Goal: Task Accomplishment & Management: Manage account settings

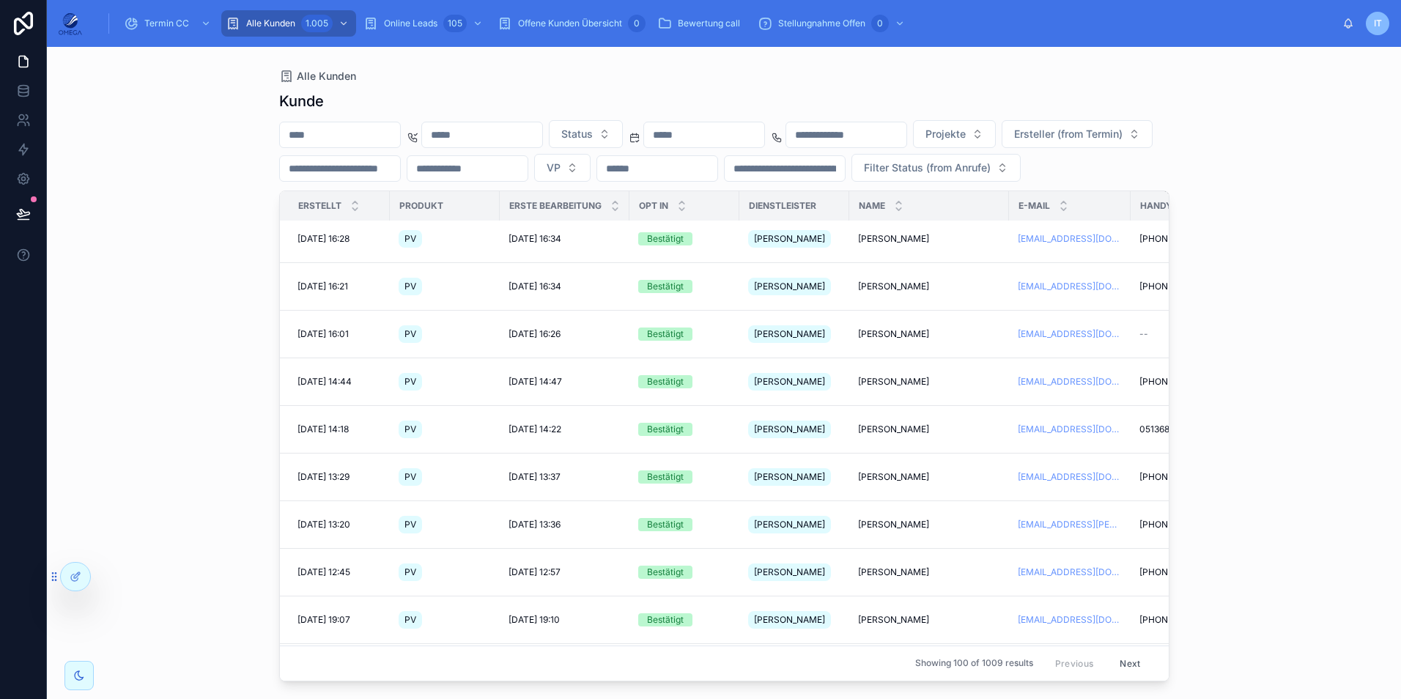
scroll to position [53, 0]
click at [916, 293] on span "[PERSON_NAME]" at bounding box center [893, 287] width 71 height 12
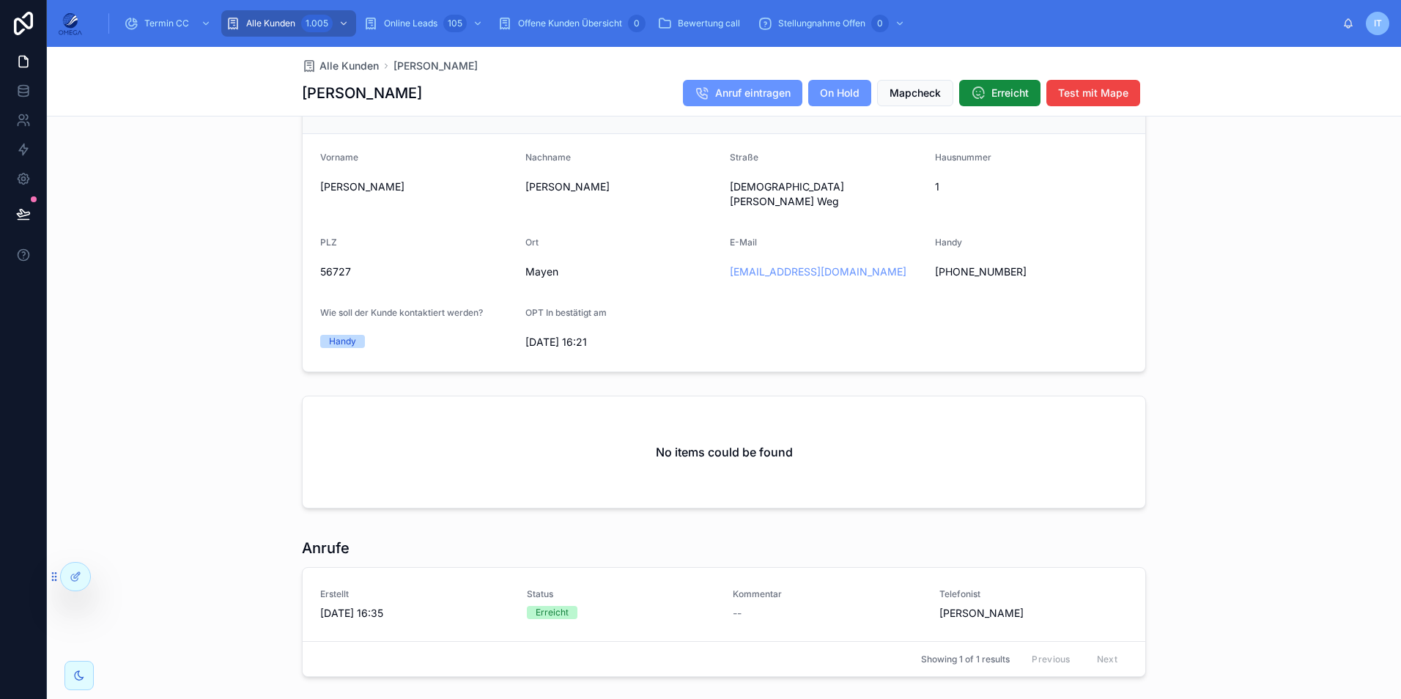
scroll to position [965, 0]
drag, startPoint x: 136, startPoint y: 247, endPoint x: 147, endPoint y: 236, distance: 16.1
click at [136, 247] on div "Kundeninfo Bearbeiten Vorname [PERSON_NAME] [PERSON_NAME] Straße [PERSON_NAME][…" at bounding box center [724, 221] width 1354 height 313
click at [329, 64] on span "Alle Kunden" at bounding box center [348, 66] width 59 height 15
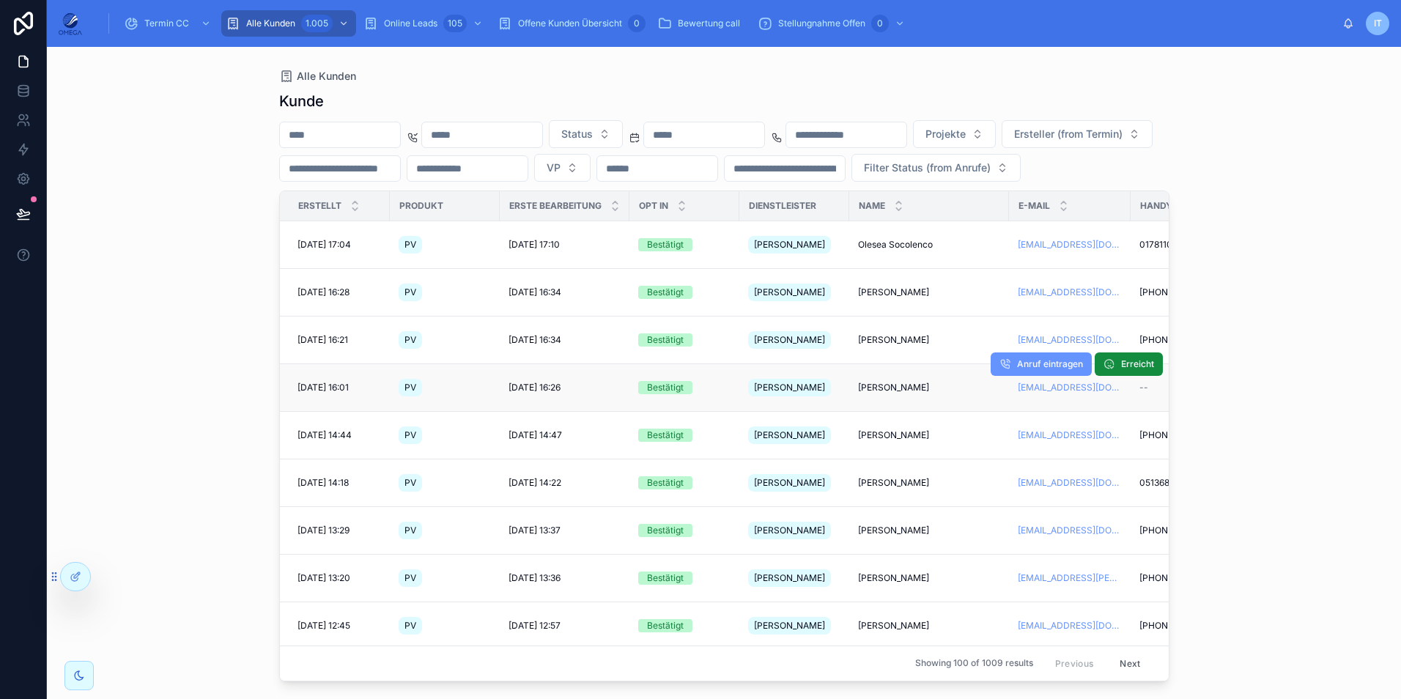
click at [890, 384] on span "[PERSON_NAME]" at bounding box center [893, 388] width 71 height 12
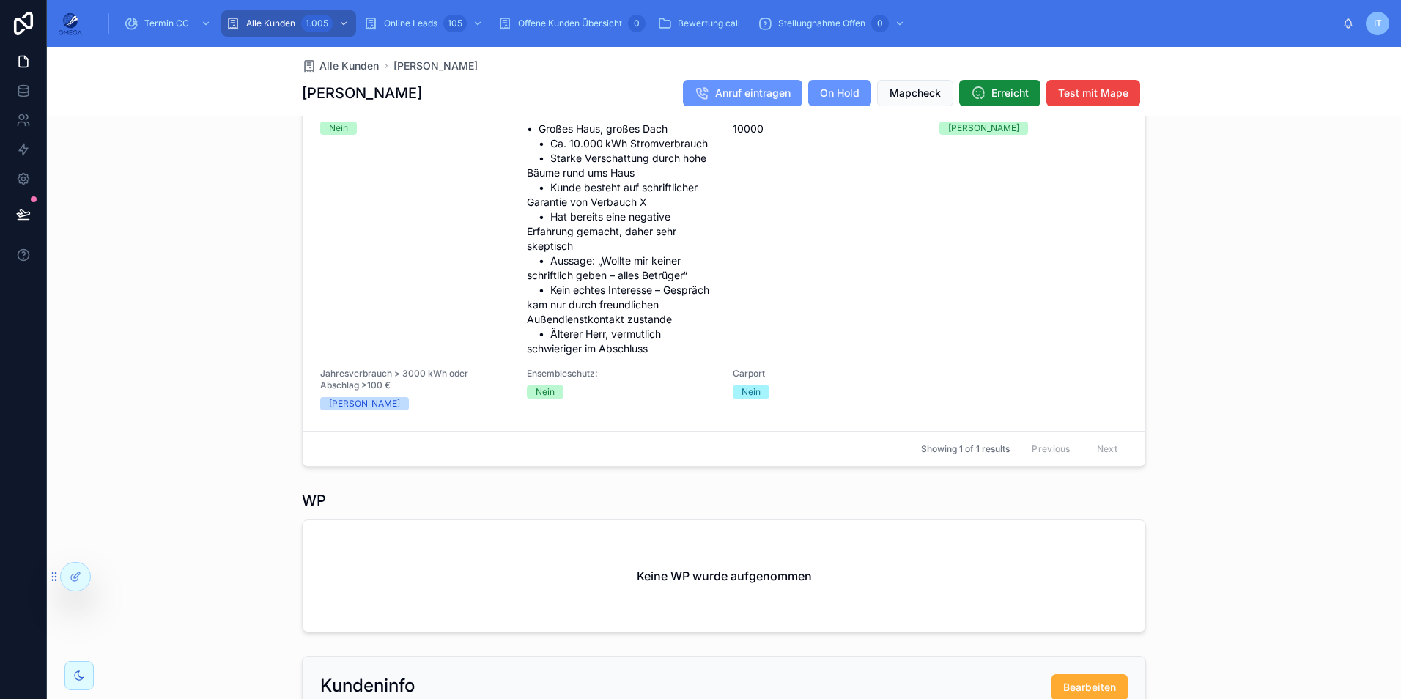
scroll to position [601, 0]
click at [182, 419] on div "PV Status Kein Interesse mehr EIgentümer Ja Gebäudeart Zweifamilienhaus Dachflä…" at bounding box center [724, 238] width 1354 height 469
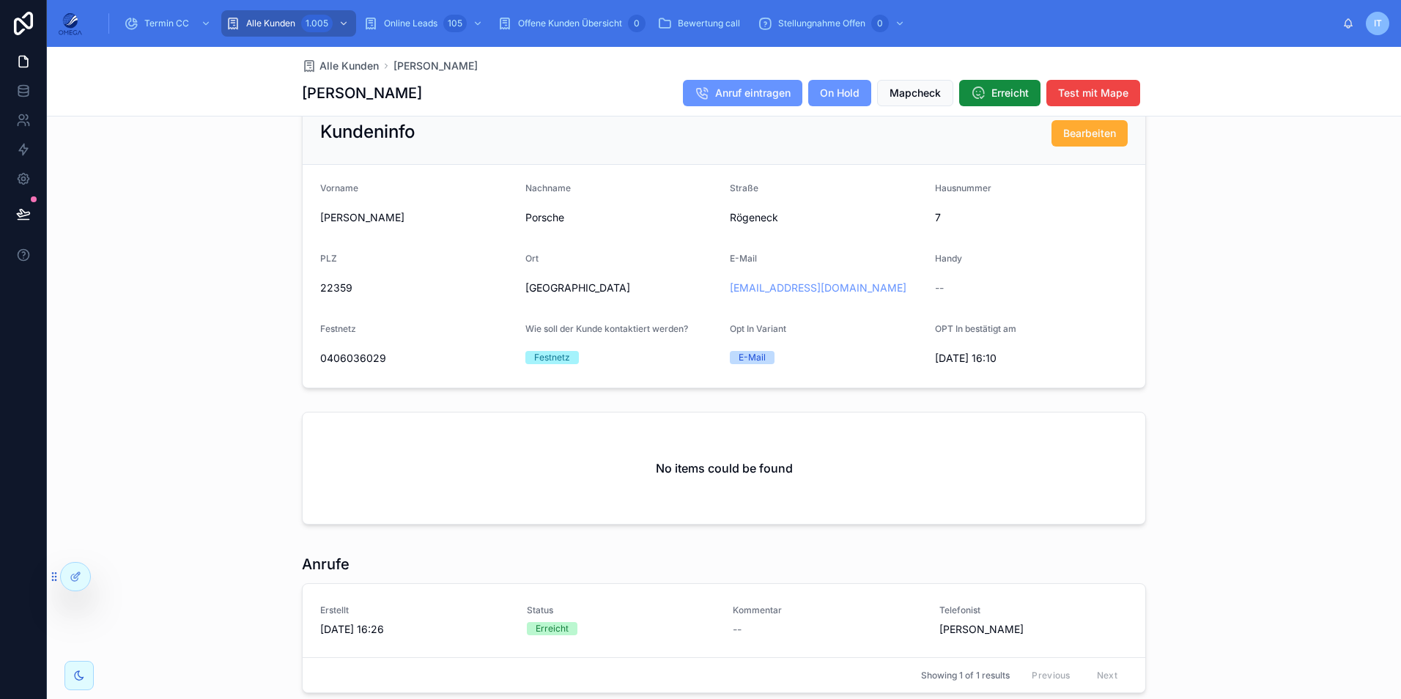
scroll to position [1156, 0]
click at [156, 297] on div "Kundeninfo Bearbeiten Vorname [PERSON_NAME] Nachname [GEOGRAPHIC_DATA] 7 PLZ 22…" at bounding box center [724, 244] width 1354 height 298
click at [227, 221] on div "Kundeninfo Bearbeiten Vorname [PERSON_NAME] Nachname [GEOGRAPHIC_DATA] 7 PLZ 22…" at bounding box center [724, 245] width 1354 height 298
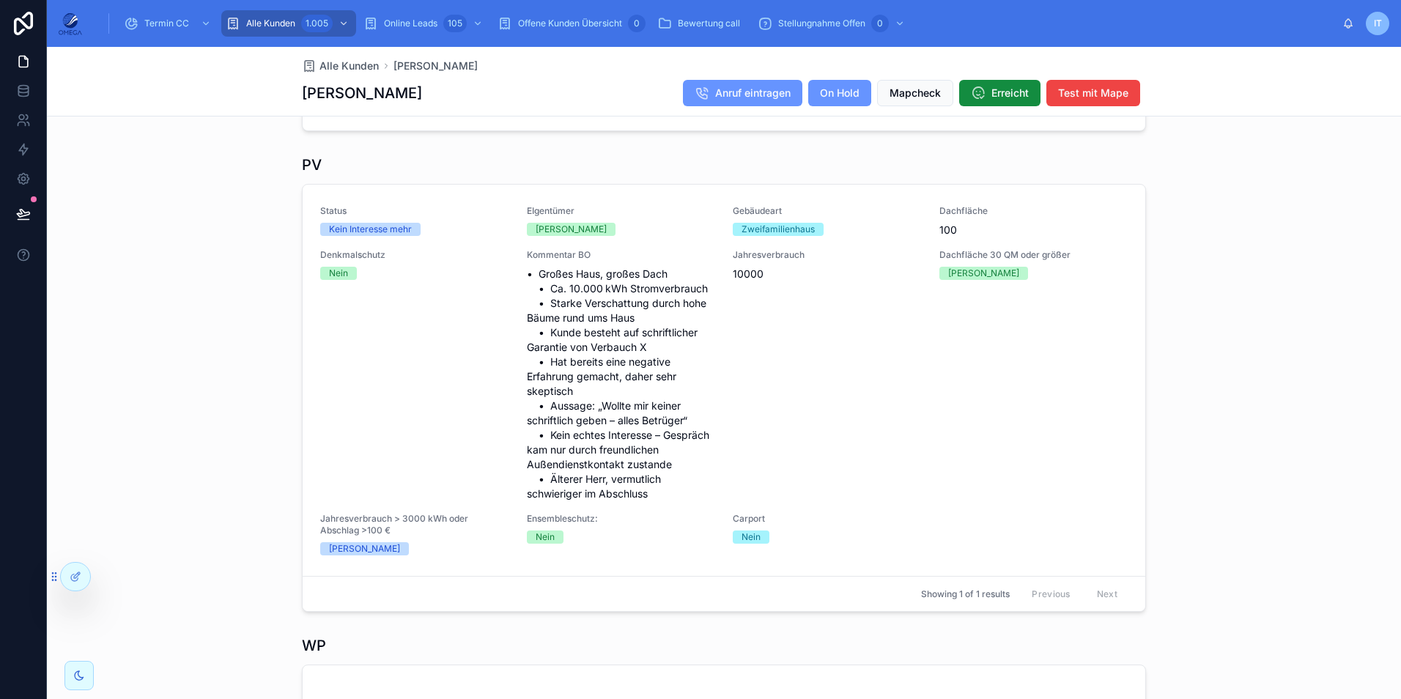
scroll to position [456, 0]
click at [192, 273] on div "PV Status Kein Interesse mehr EIgentümer Ja Gebäudeart Zweifamilienhaus Dachflä…" at bounding box center [724, 383] width 1354 height 469
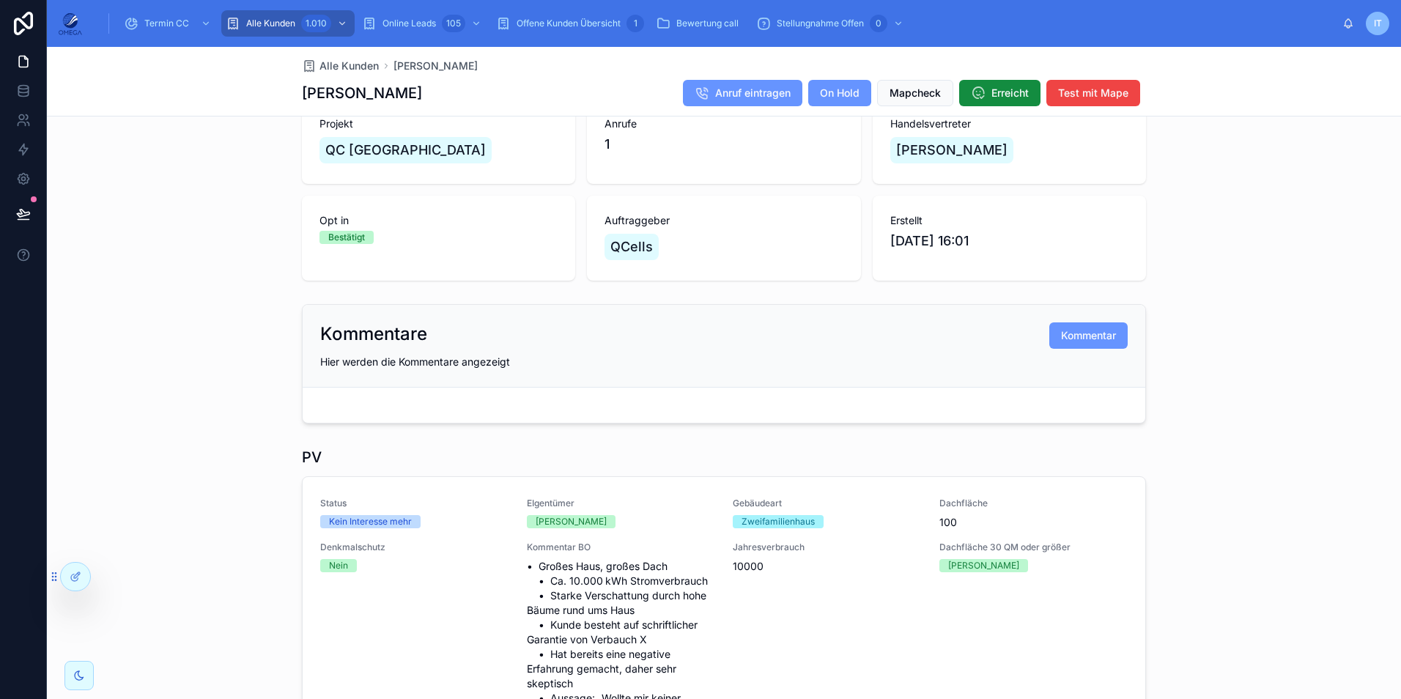
scroll to position [0, 0]
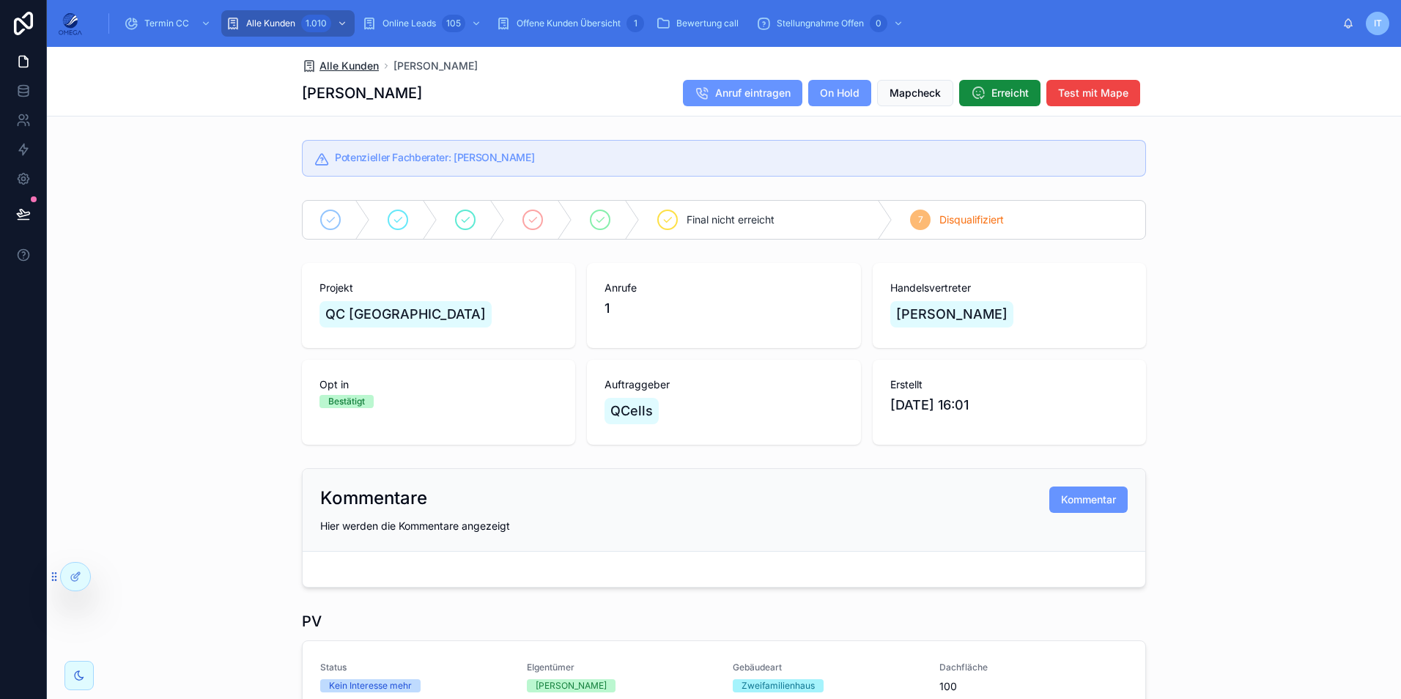
click at [350, 68] on span "Alle Kunden" at bounding box center [348, 66] width 59 height 15
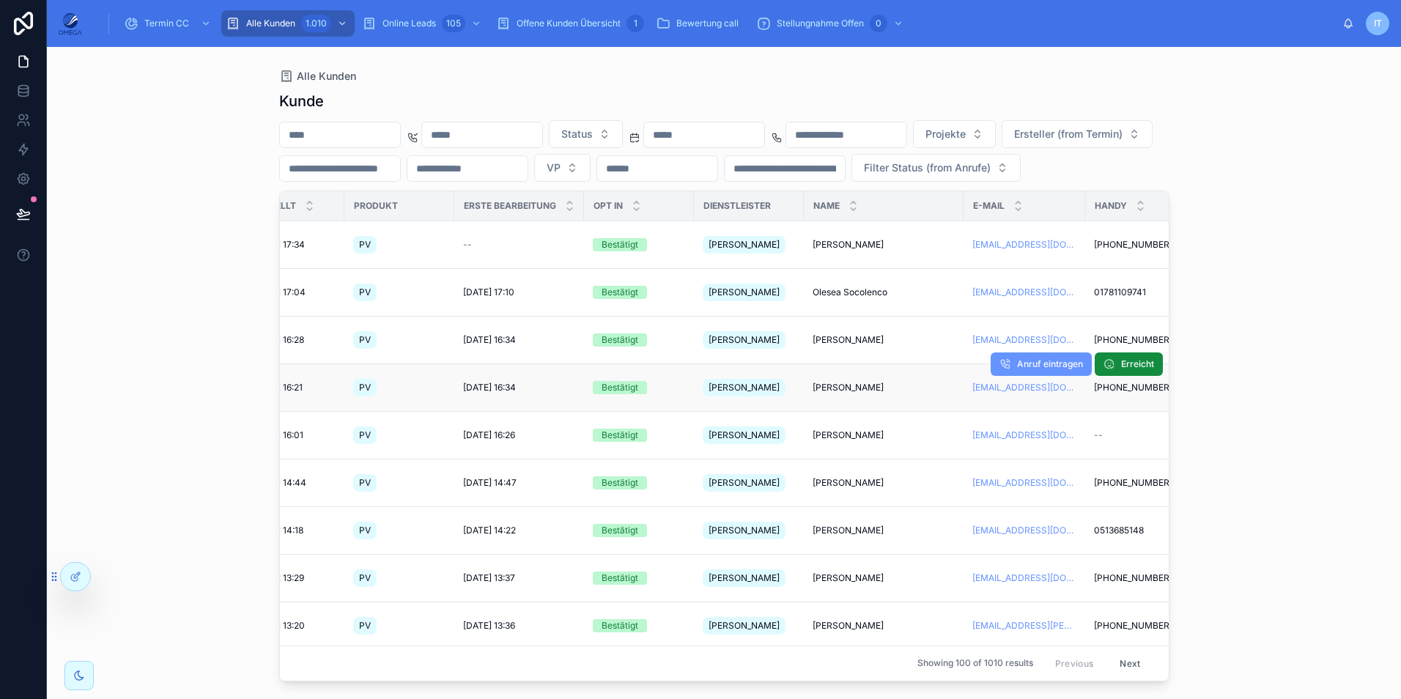
scroll to position [0, 56]
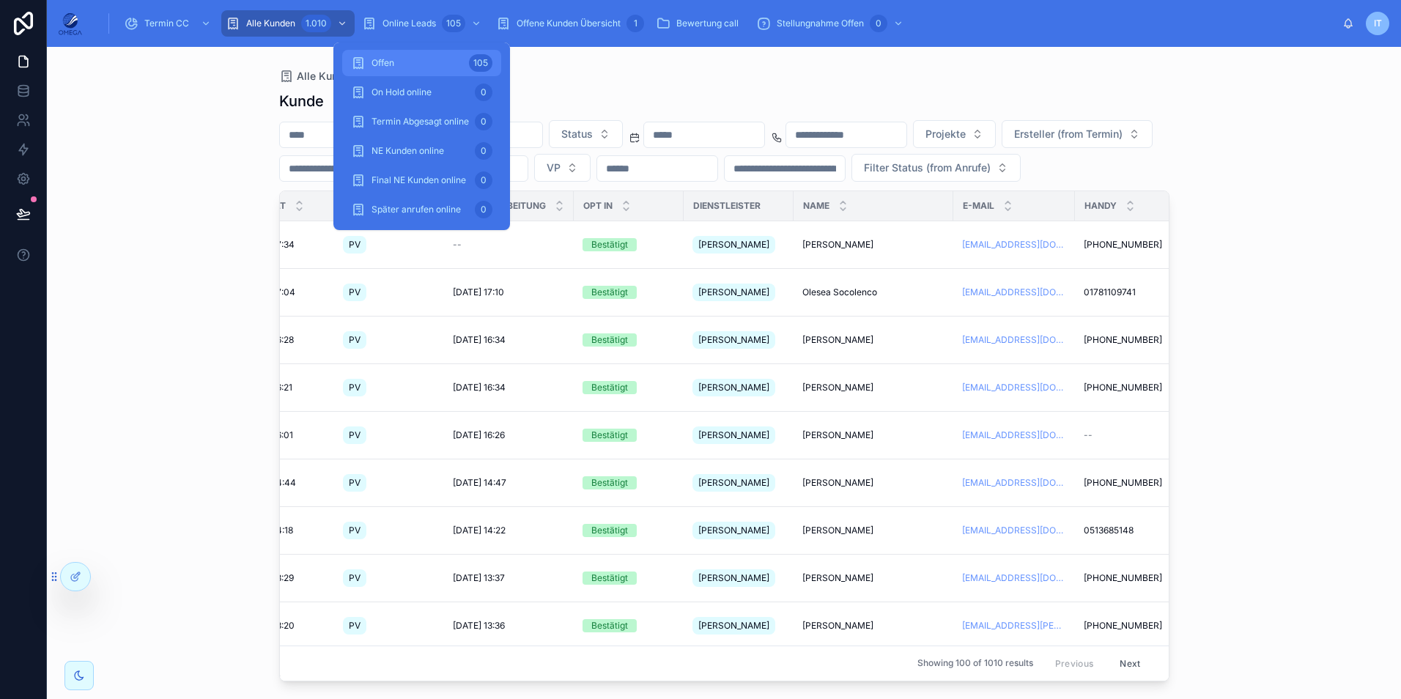
click at [402, 67] on div "Offen 105" at bounding box center [421, 62] width 141 height 23
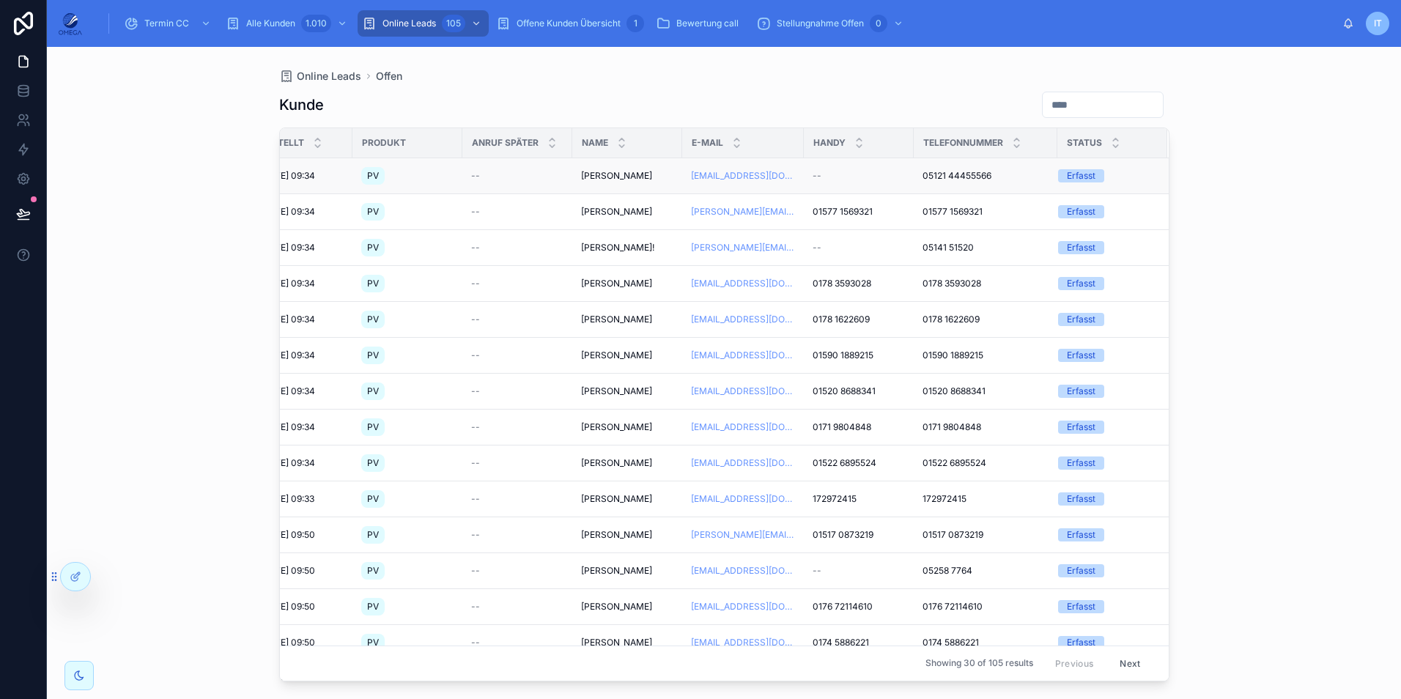
scroll to position [0, 50]
click at [928, 179] on span "05121 44455566" at bounding box center [956, 176] width 69 height 12
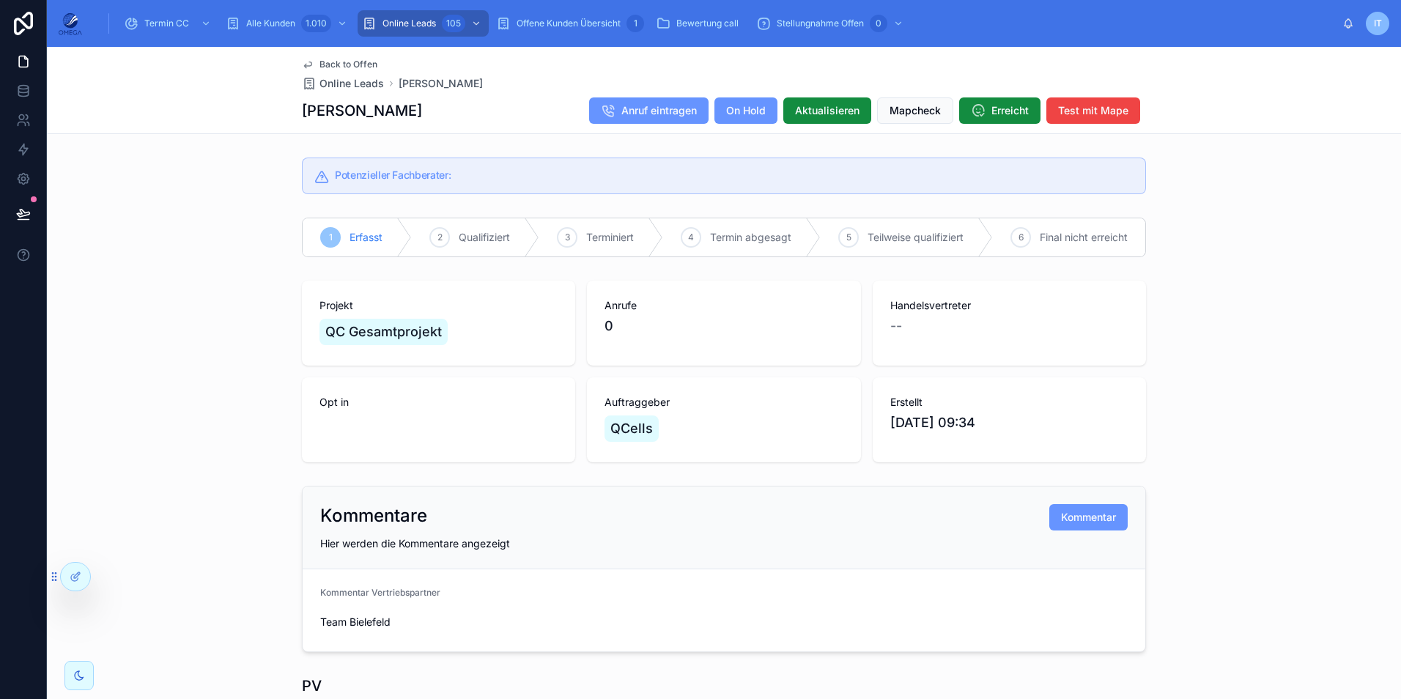
click at [359, 62] on span "Back to Offen" at bounding box center [348, 65] width 58 height 12
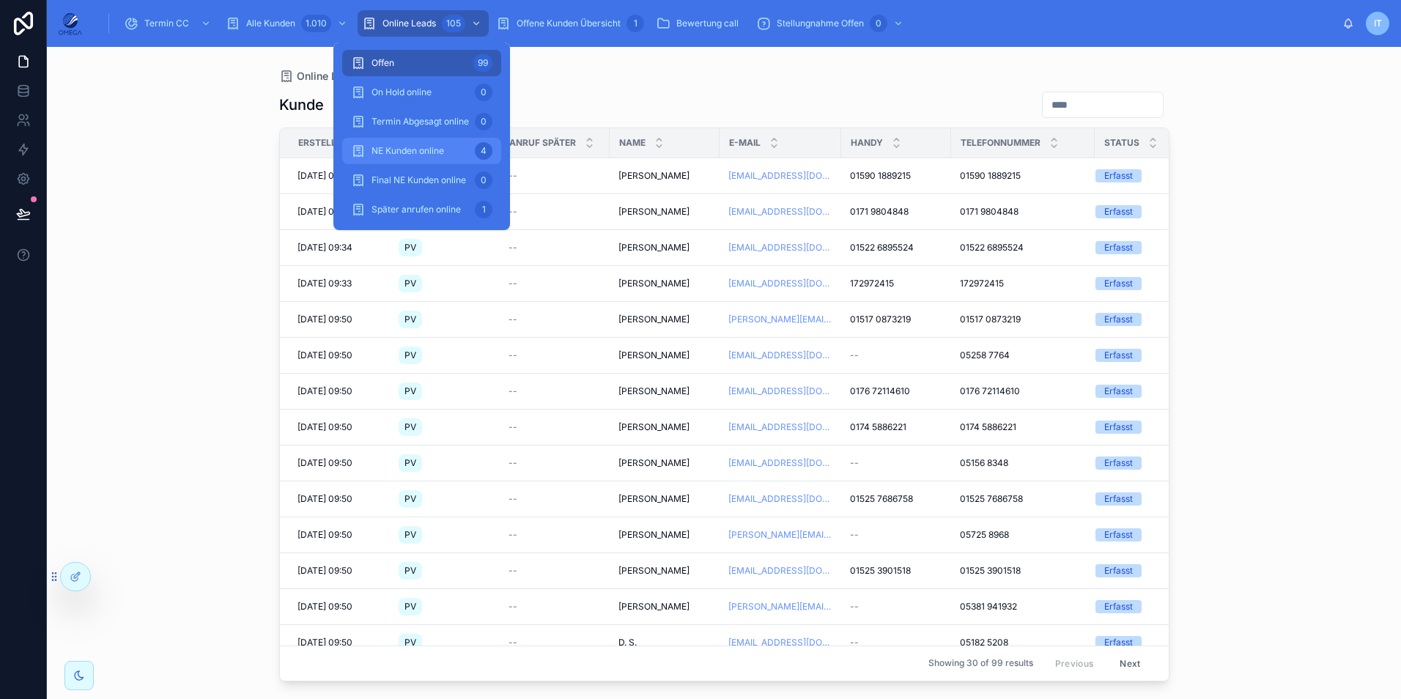
click at [441, 149] on span "NE Kunden online" at bounding box center [407, 151] width 73 height 12
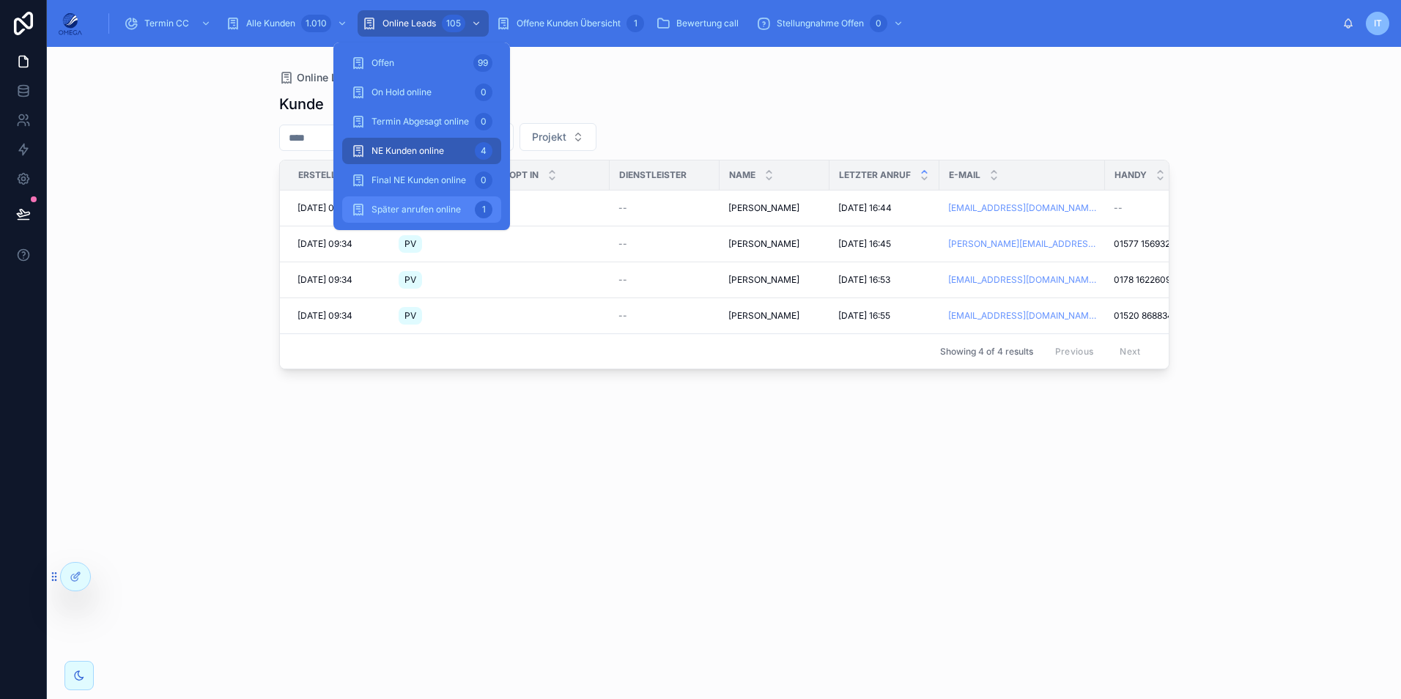
click at [433, 207] on span "Später anrufen online" at bounding box center [415, 210] width 89 height 12
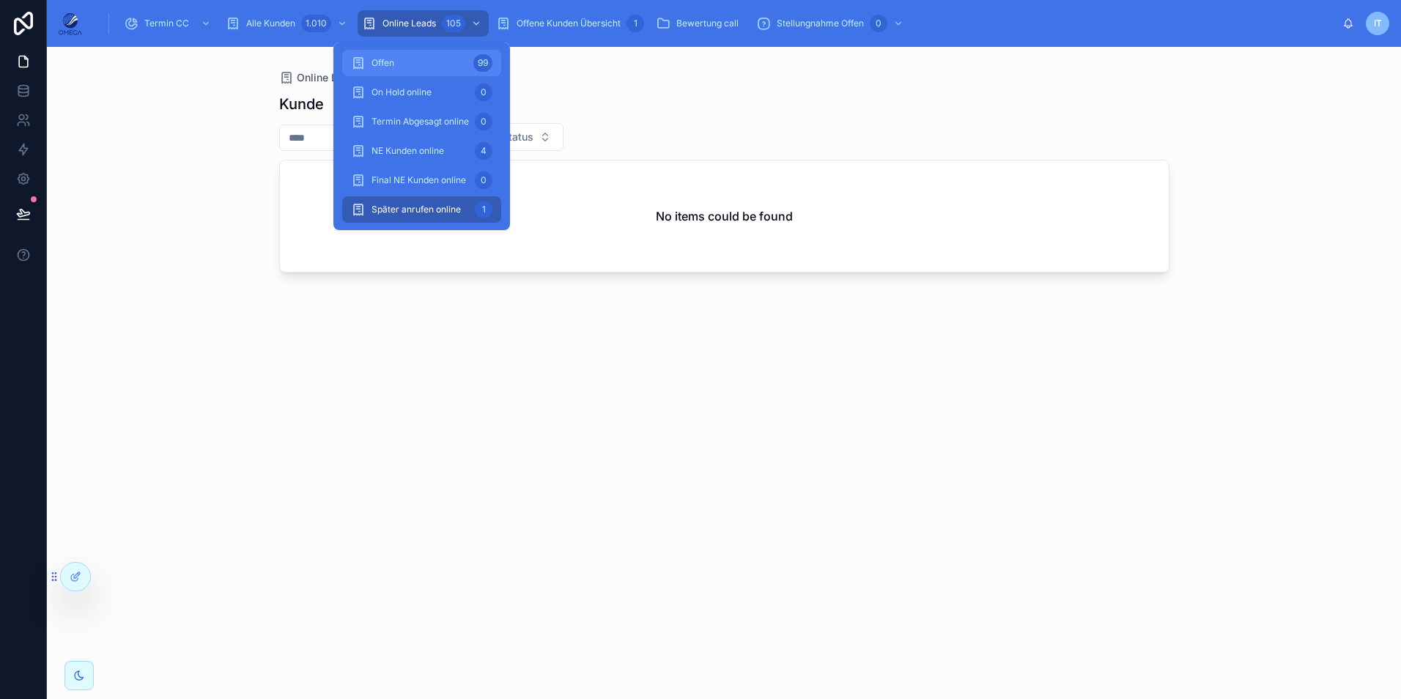
click at [410, 54] on div "Offen 99" at bounding box center [421, 62] width 141 height 23
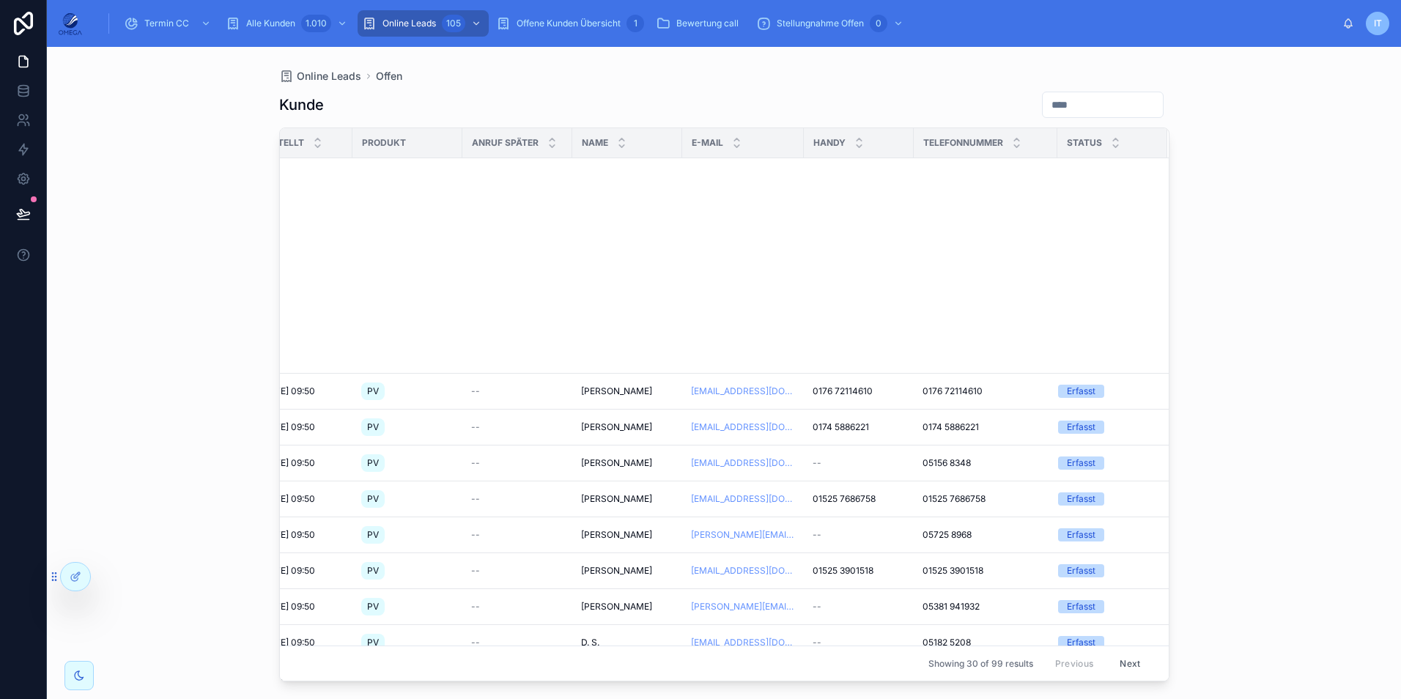
scroll to position [600, 48]
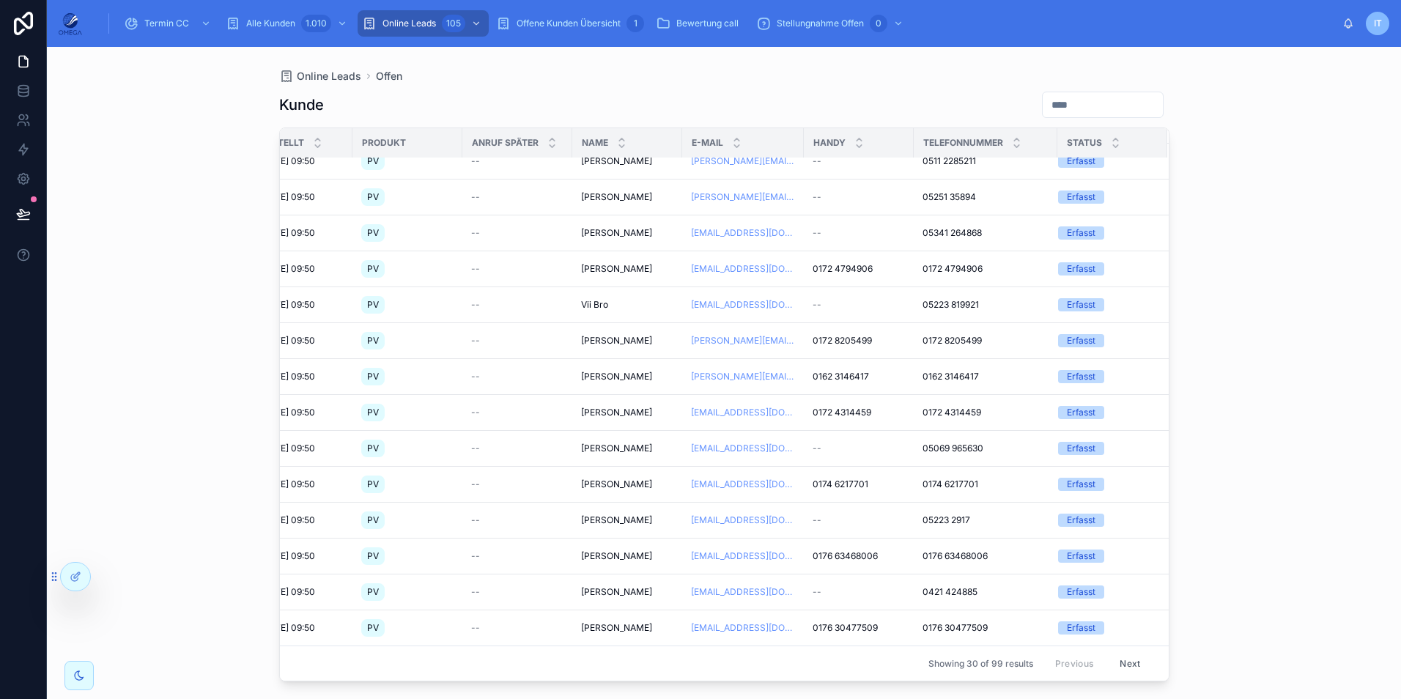
click at [1115, 656] on button "Next" at bounding box center [1129, 663] width 41 height 23
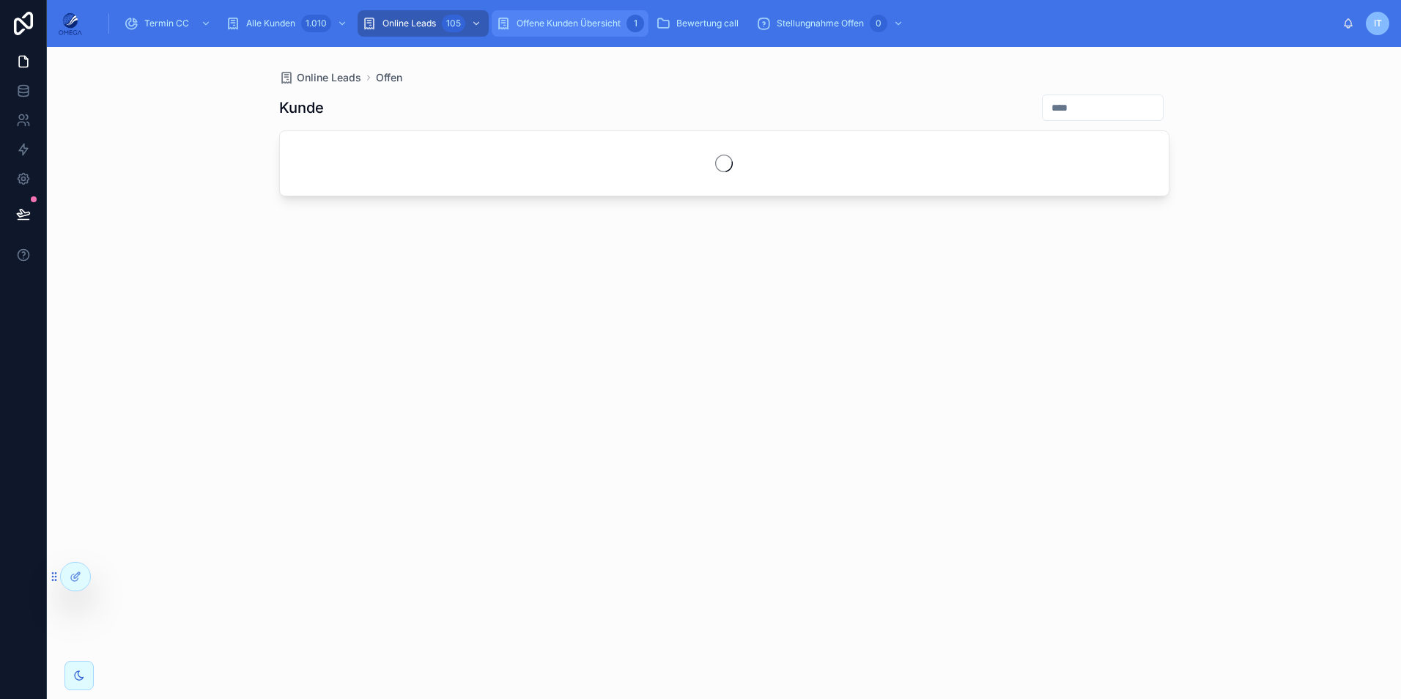
click at [545, 11] on link "Offene Kunden Übersicht 1" at bounding box center [570, 23] width 157 height 26
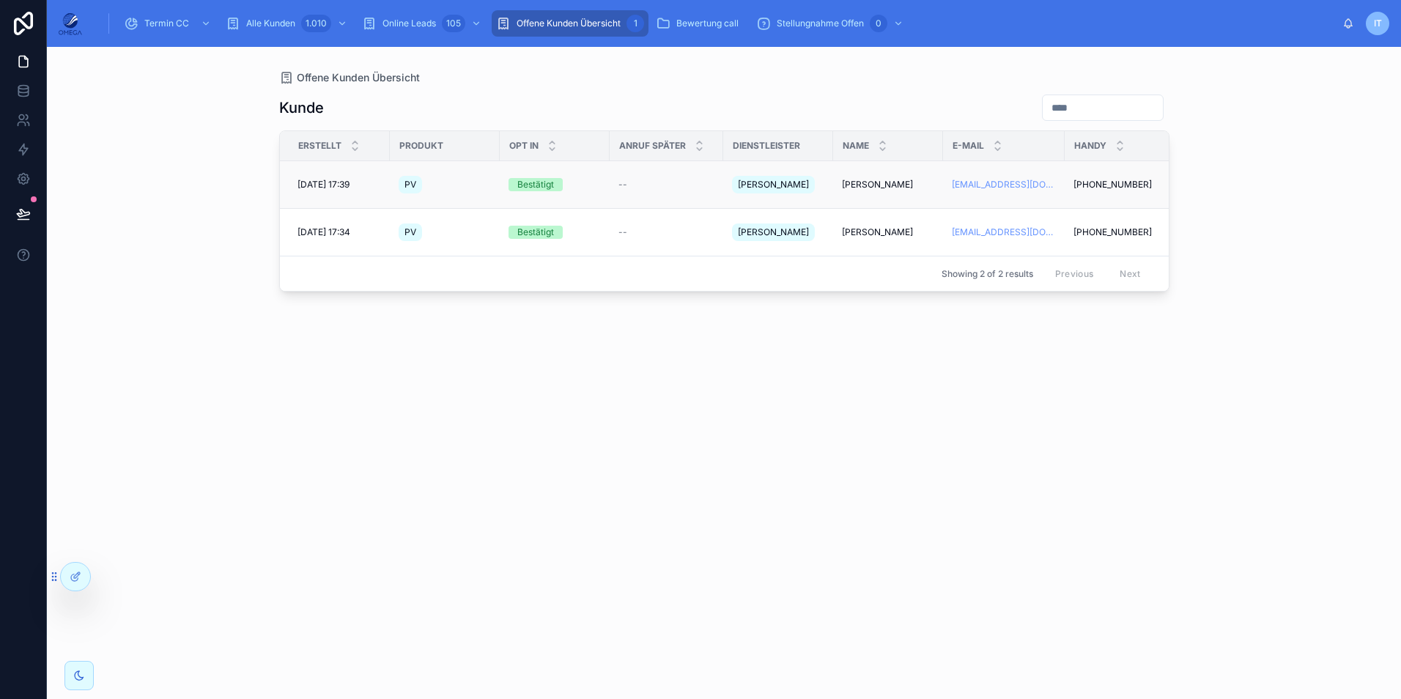
scroll to position [0, 226]
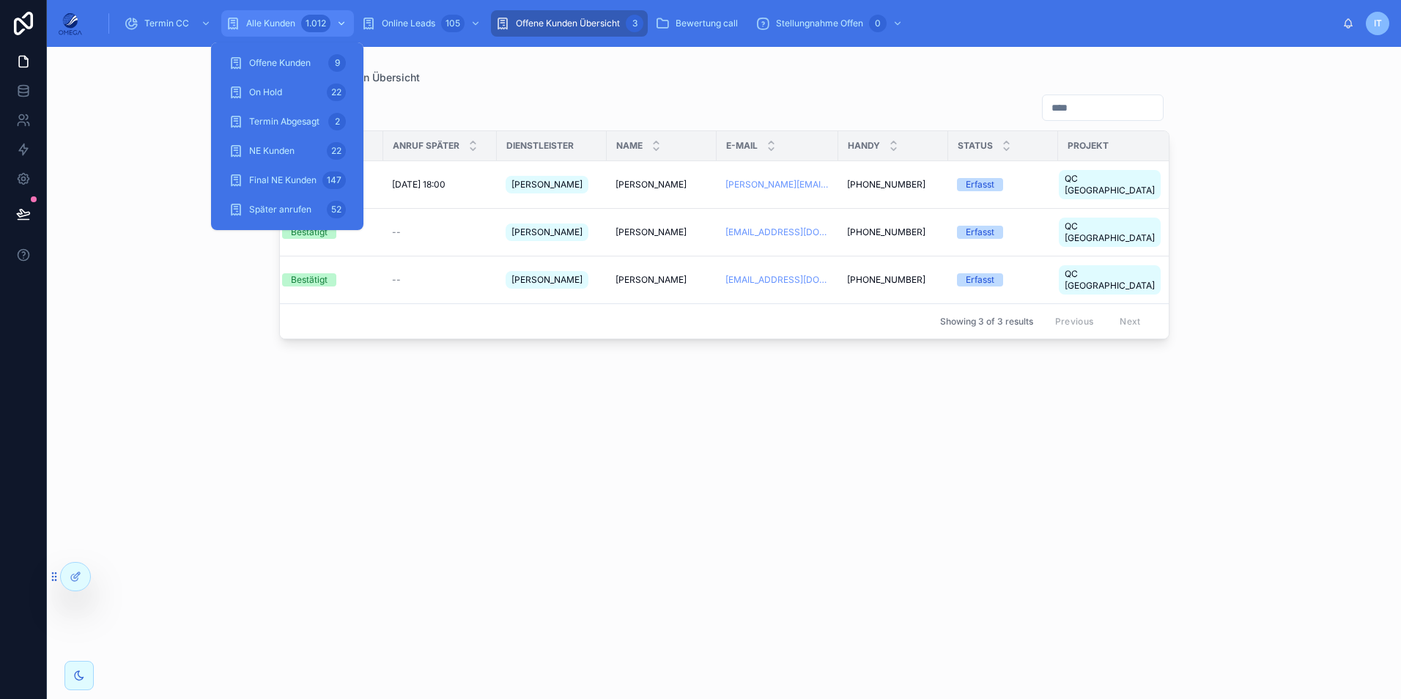
click at [305, 18] on div "1.012" at bounding box center [315, 24] width 29 height 18
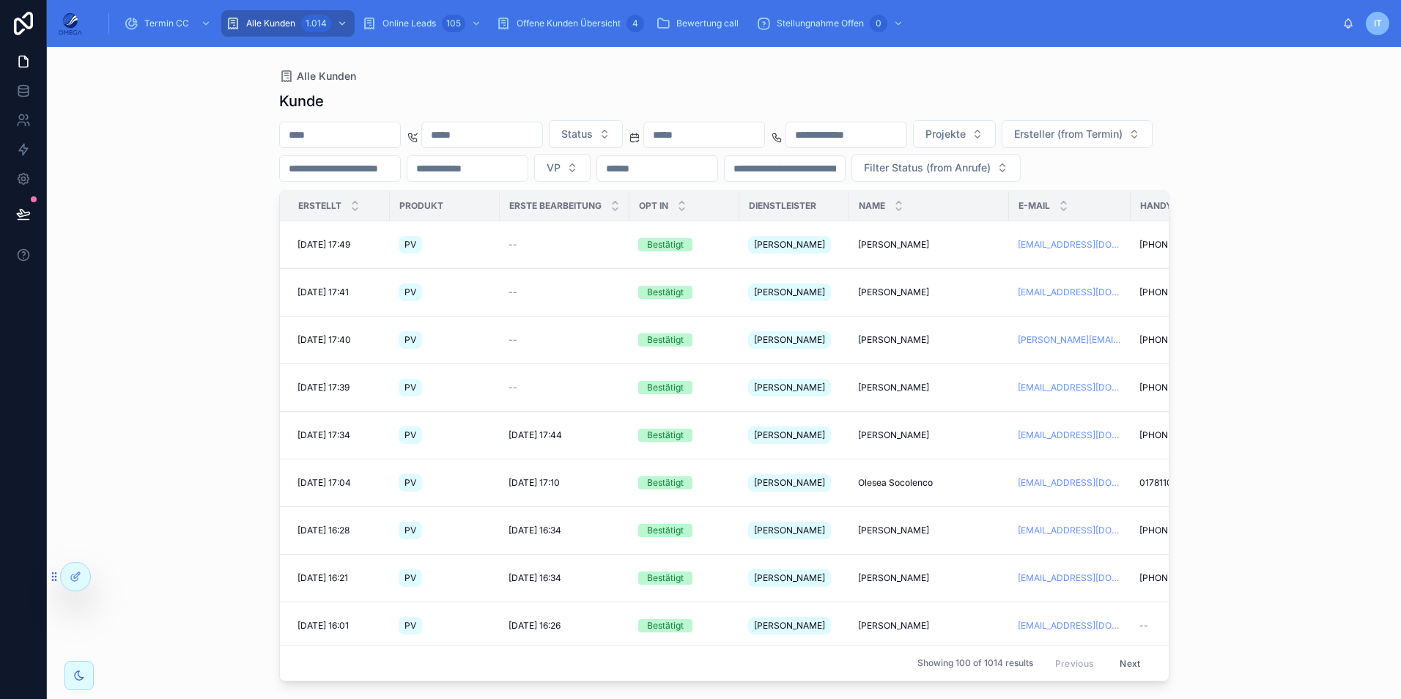
click at [885, 298] on span "[PERSON_NAME]" at bounding box center [893, 292] width 71 height 12
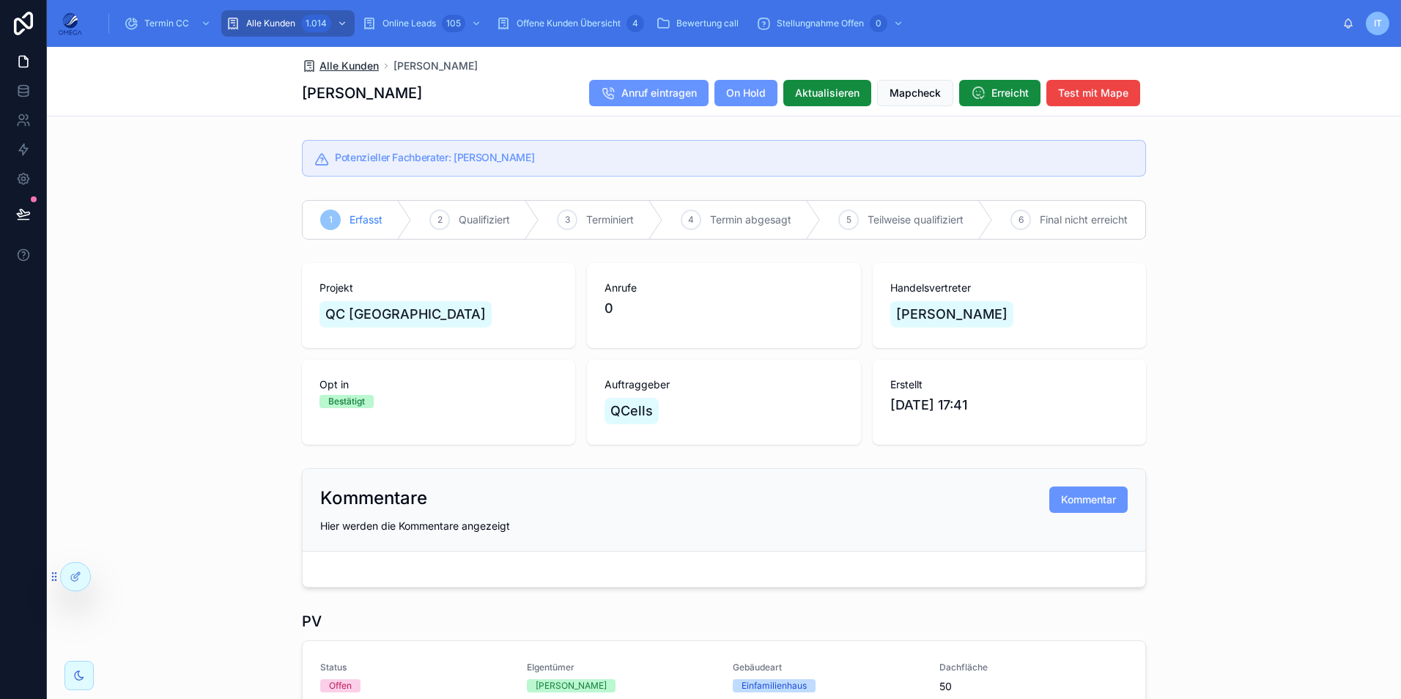
click at [335, 61] on span "Alle Kunden" at bounding box center [348, 66] width 59 height 15
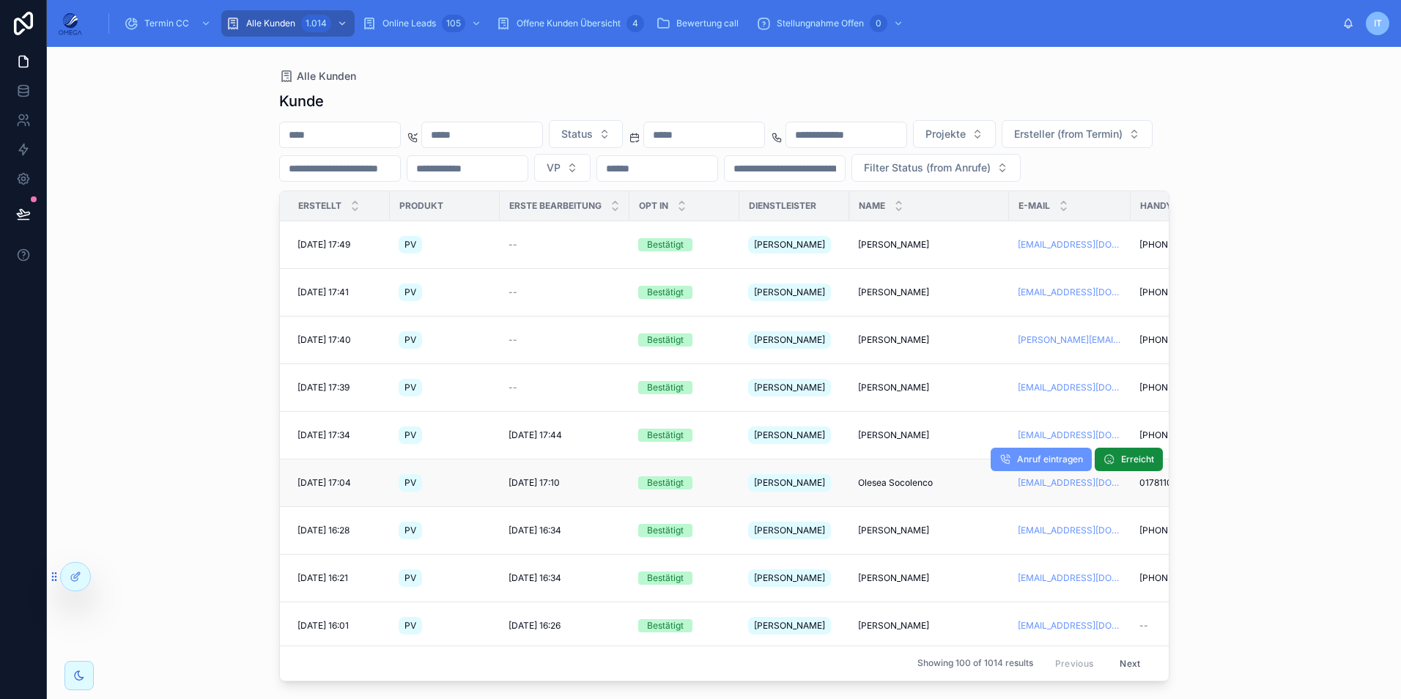
click at [919, 477] on span "Olesea Socolenco" at bounding box center [895, 483] width 75 height 12
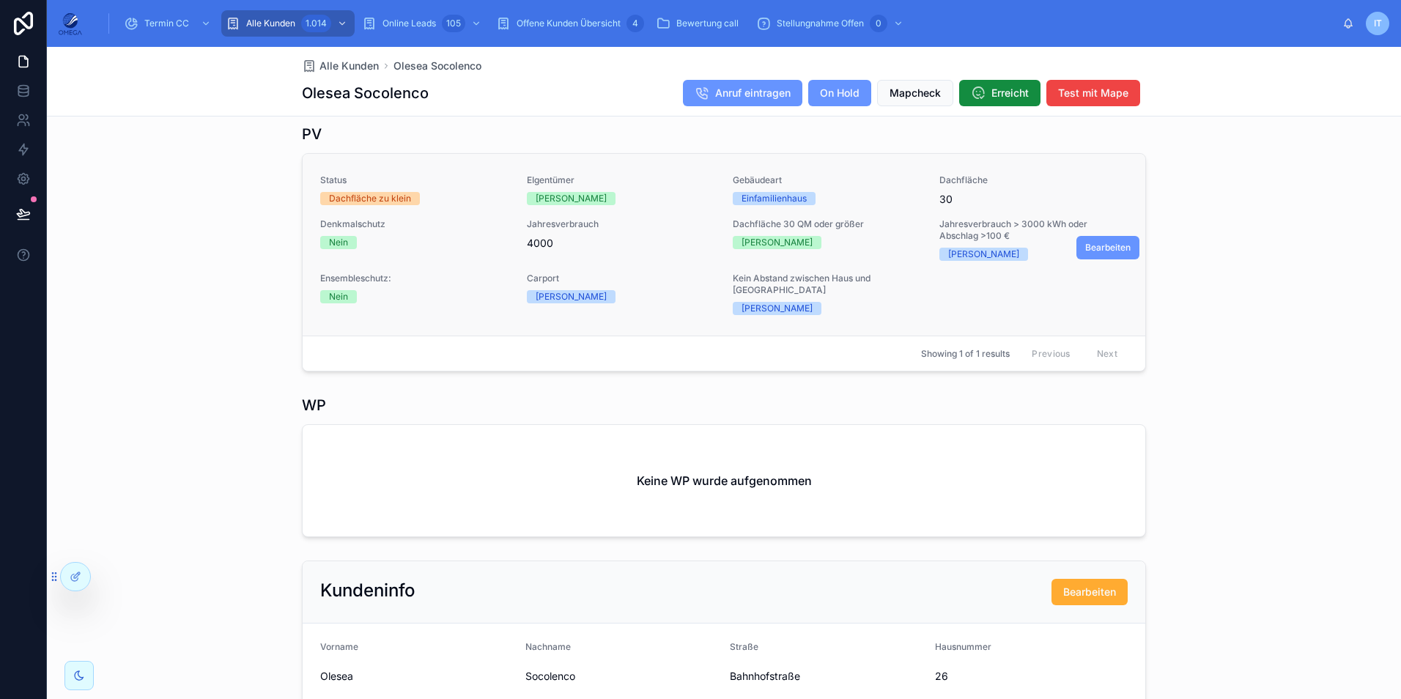
scroll to position [659, 0]
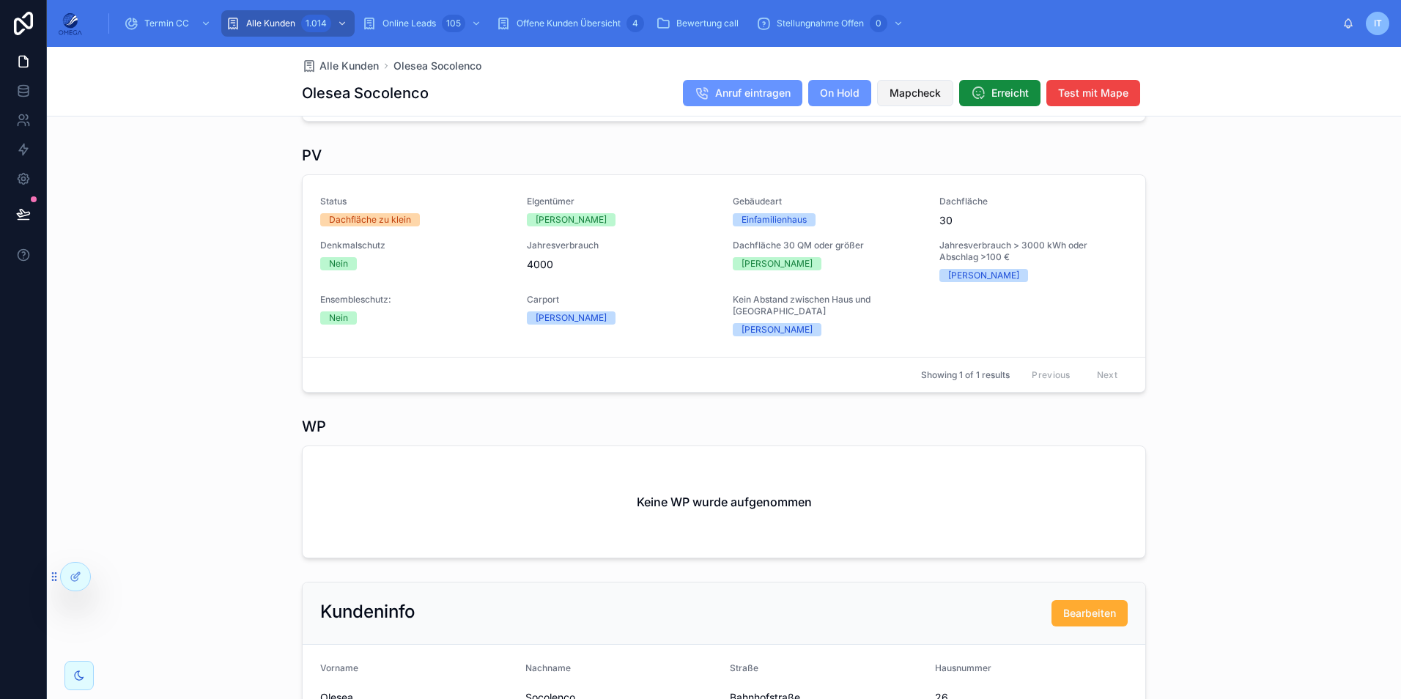
click at [929, 89] on span "Mapcheck" at bounding box center [914, 93] width 51 height 15
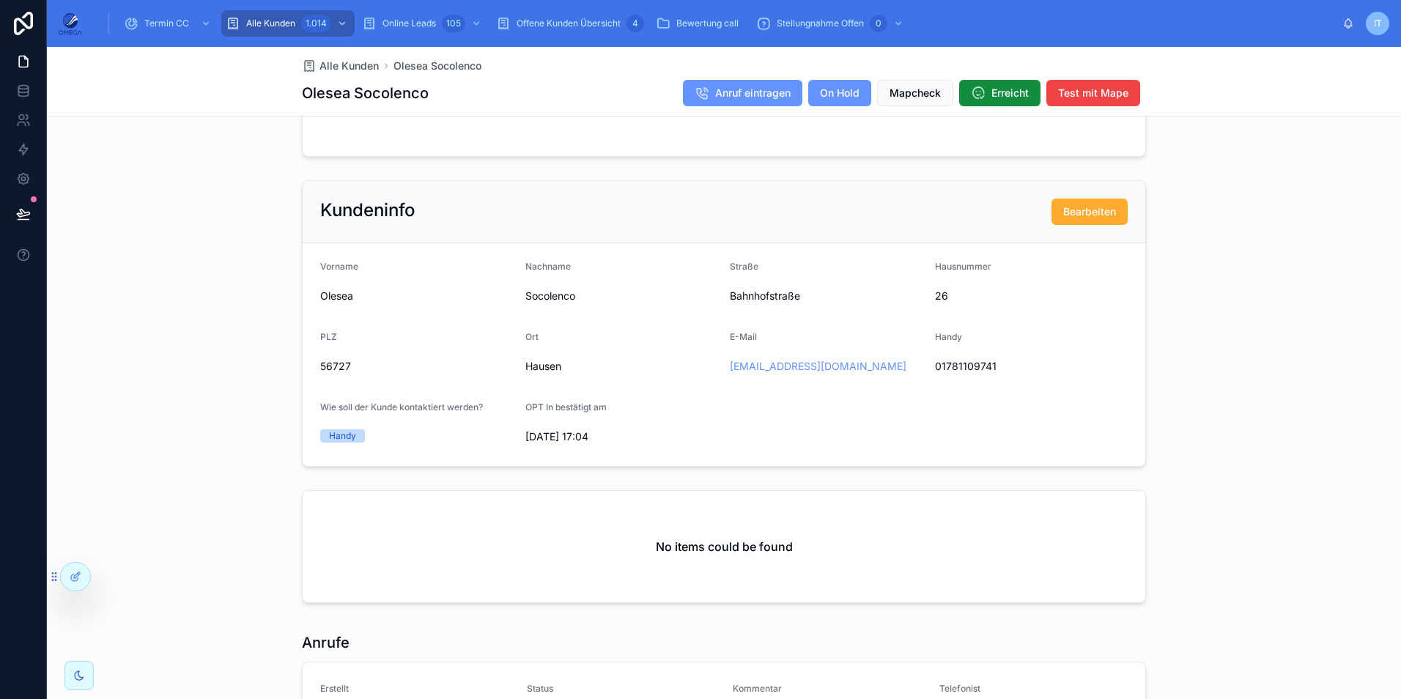
scroll to position [1221, 0]
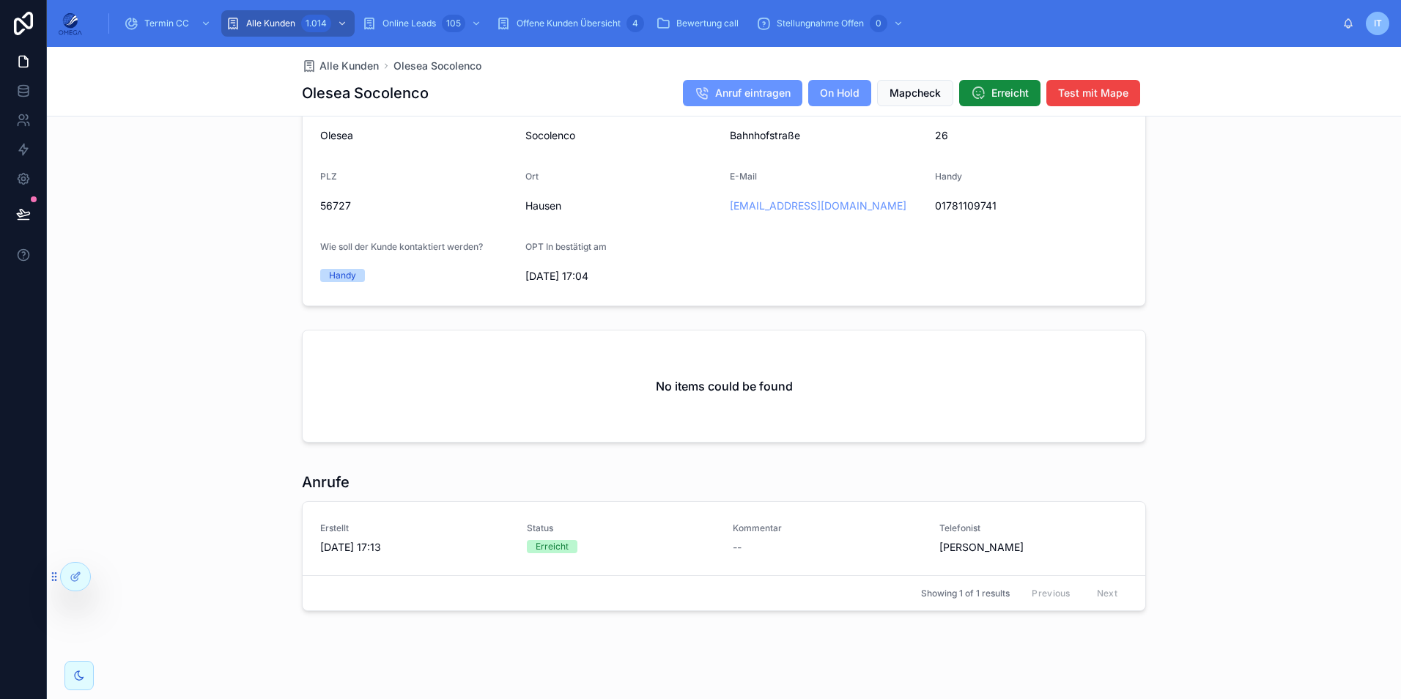
drag, startPoint x: 166, startPoint y: 196, endPoint x: 187, endPoint y: 138, distance: 61.7
click at [166, 196] on div "Kundeninfo Bearbeiten Vorname Olesea Nachname [GEOGRAPHIC_DATA] 26 PLZ 56727 Or…" at bounding box center [724, 163] width 1354 height 298
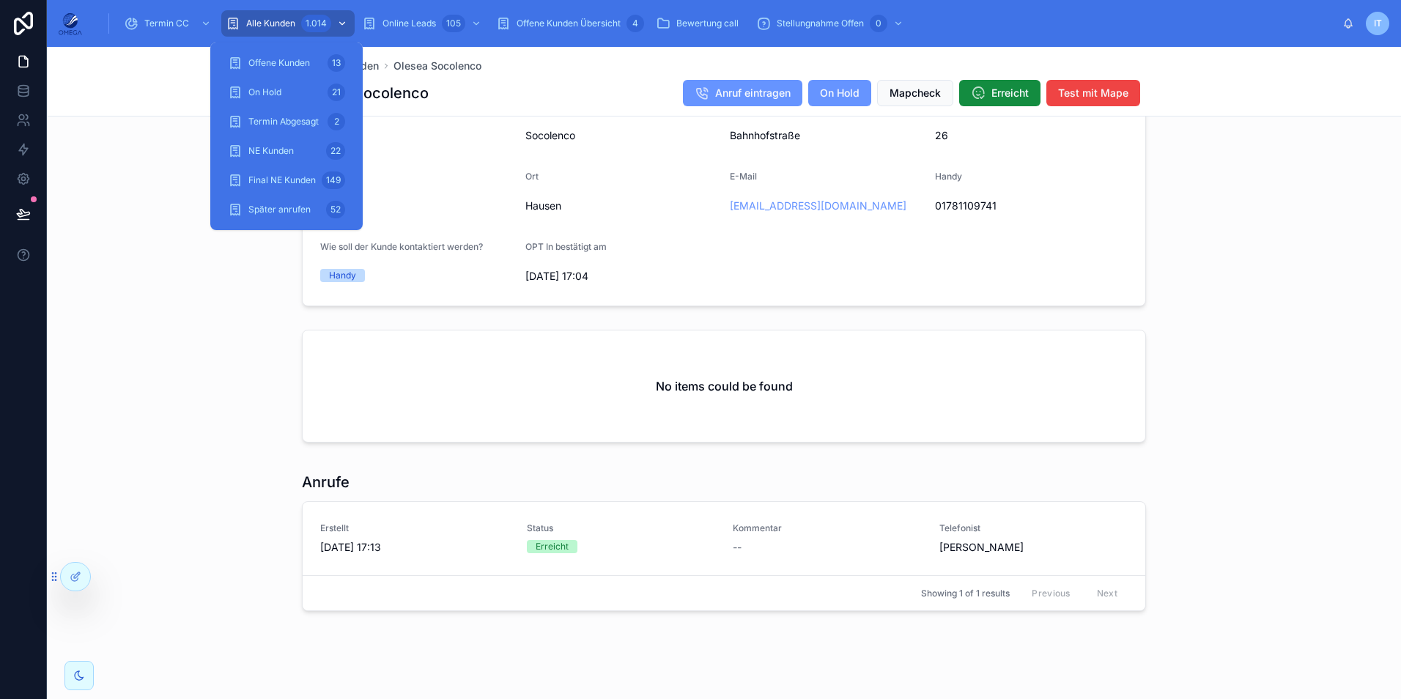
click at [270, 21] on span "Alle Kunden" at bounding box center [270, 24] width 49 height 12
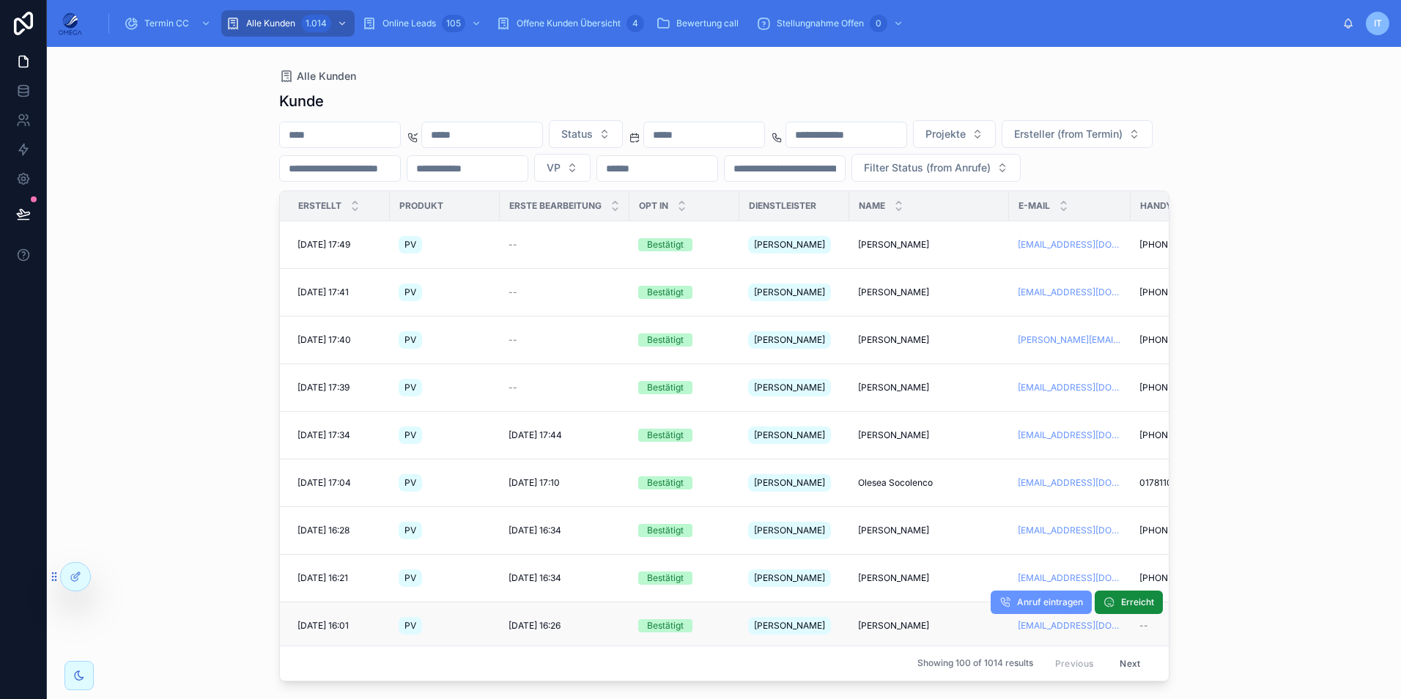
click at [904, 620] on span "[PERSON_NAME]" at bounding box center [893, 626] width 71 height 12
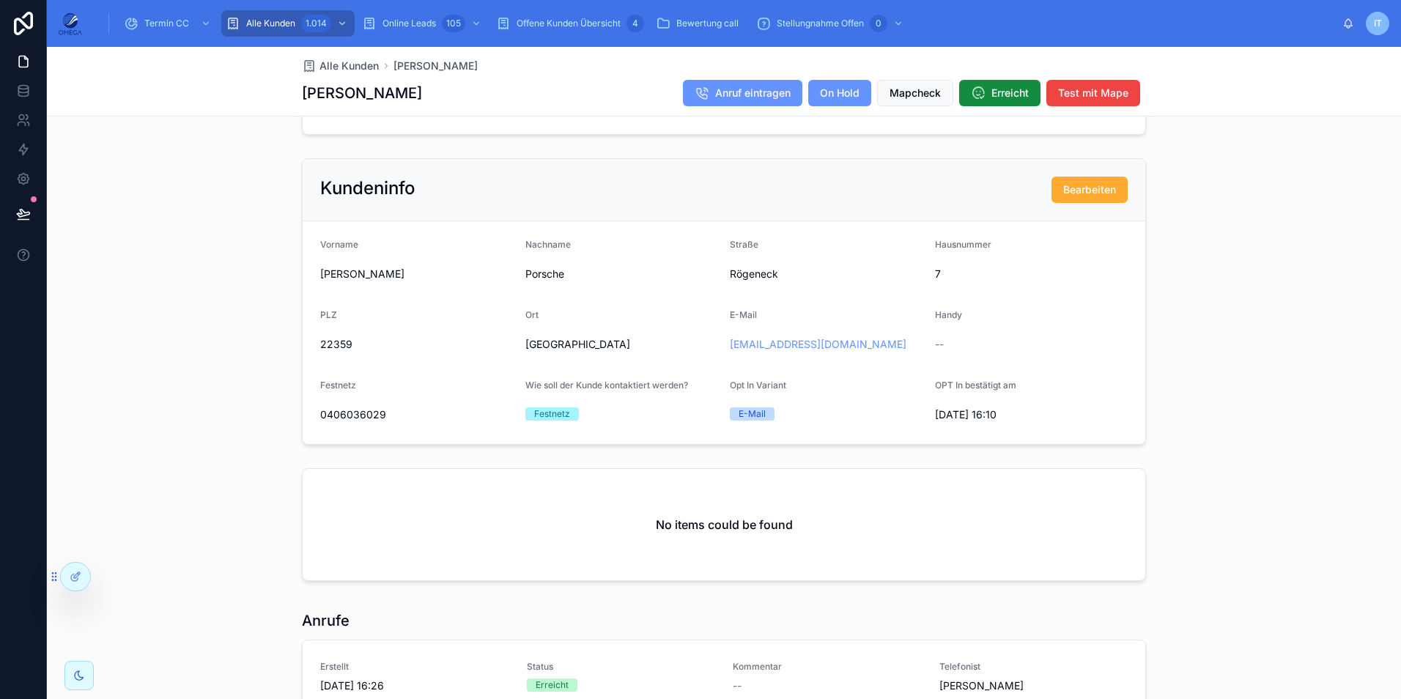
scroll to position [1172, 0]
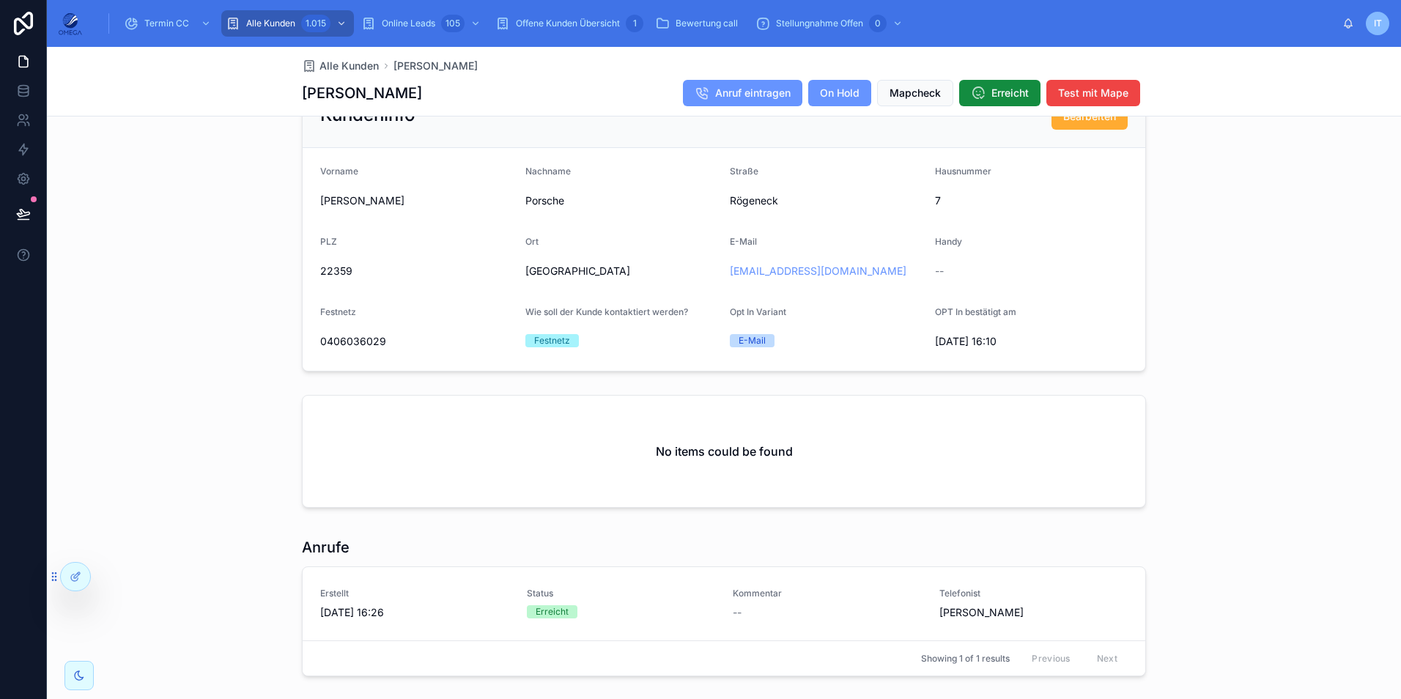
drag, startPoint x: 1015, startPoint y: 12, endPoint x: 952, endPoint y: 72, distance: 87.1
click at [1015, 12] on div "Termin CC Alle Kunden 1.015 Online Leads 105 Offene Kunden Übersicht 1 Bewertun…" at bounding box center [718, 23] width 1248 height 32
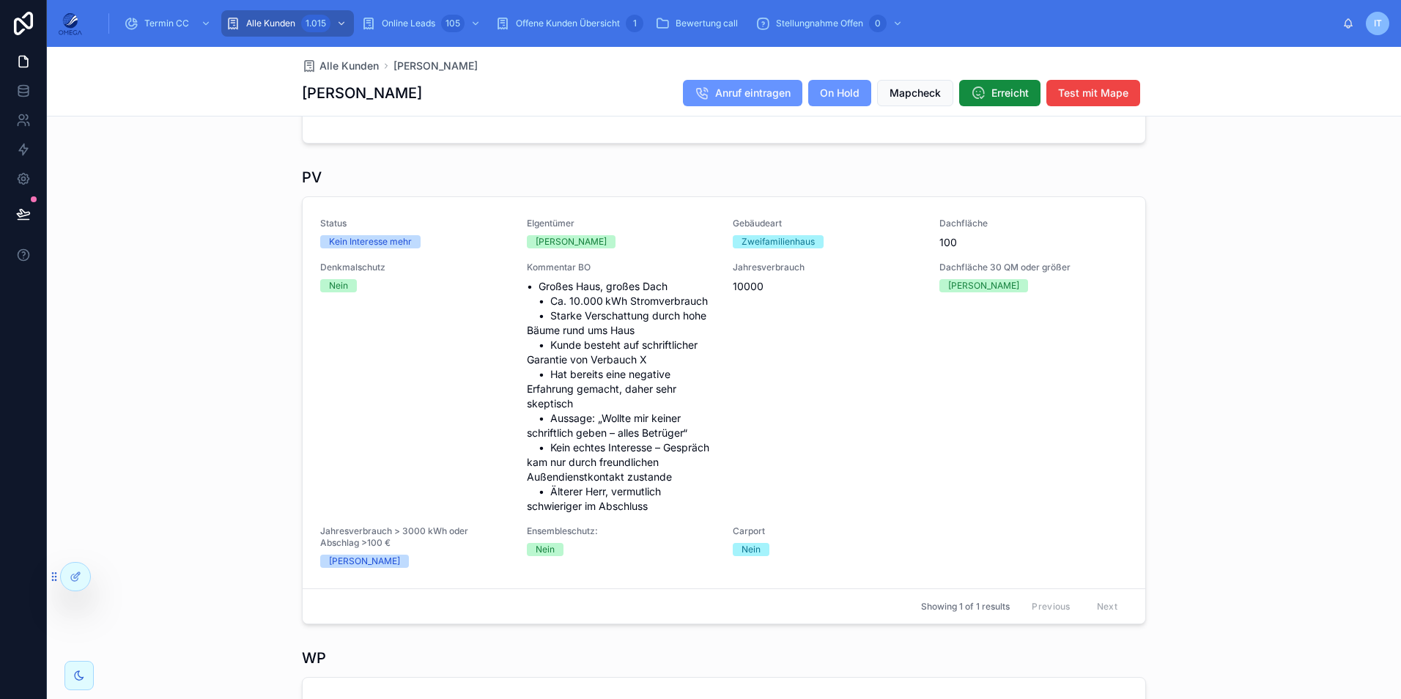
scroll to position [440, 0]
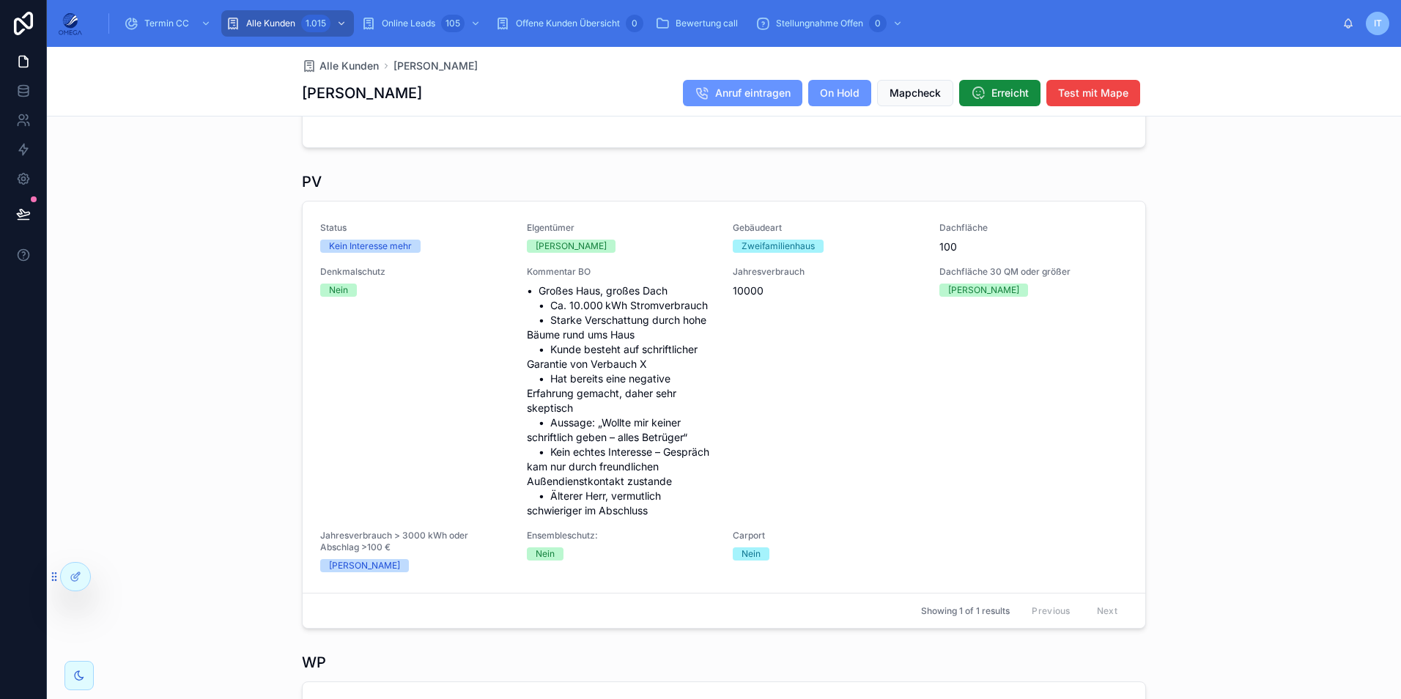
drag, startPoint x: 173, startPoint y: 193, endPoint x: 183, endPoint y: 199, distance: 11.8
click at [173, 193] on div "PV Status Kein Interesse mehr EIgentümer Ja Gebäudeart Zweifamilienhaus Dachflä…" at bounding box center [724, 400] width 1354 height 469
drag, startPoint x: 632, startPoint y: 365, endPoint x: 637, endPoint y: 350, distance: 15.5
click at [637, 350] on span "• Großes Haus, großes Dach • Ca. 10.000 kWh Stromverbrauch • Starke Verschattun…" at bounding box center [621, 401] width 189 height 234
copy span "schriftlicher Garantie von Verbauch"
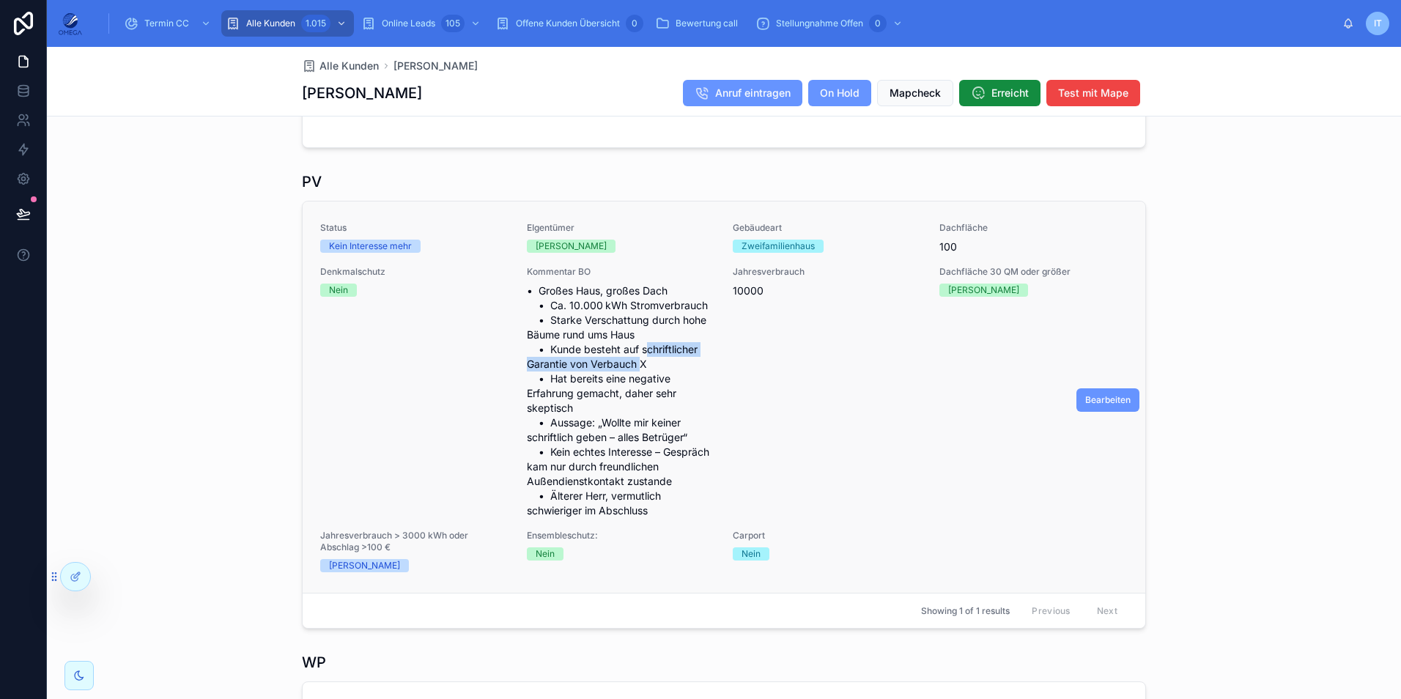
click at [565, 358] on span "• Großes Haus, großes Dach • Ca. 10.000 kWh Stromverbrauch • Starke Verschattun…" at bounding box center [621, 401] width 189 height 234
drag, startPoint x: 635, startPoint y: 348, endPoint x: 566, endPoint y: 369, distance: 72.8
click at [566, 369] on span "• Großes Haus, großes Dach • Ca. 10.000 kWh Stromverbrauch • Starke Verschattun…" at bounding box center [621, 401] width 189 height 234
copy span "schriftlicher Garantie"
drag, startPoint x: 177, startPoint y: 125, endPoint x: 253, endPoint y: 70, distance: 93.5
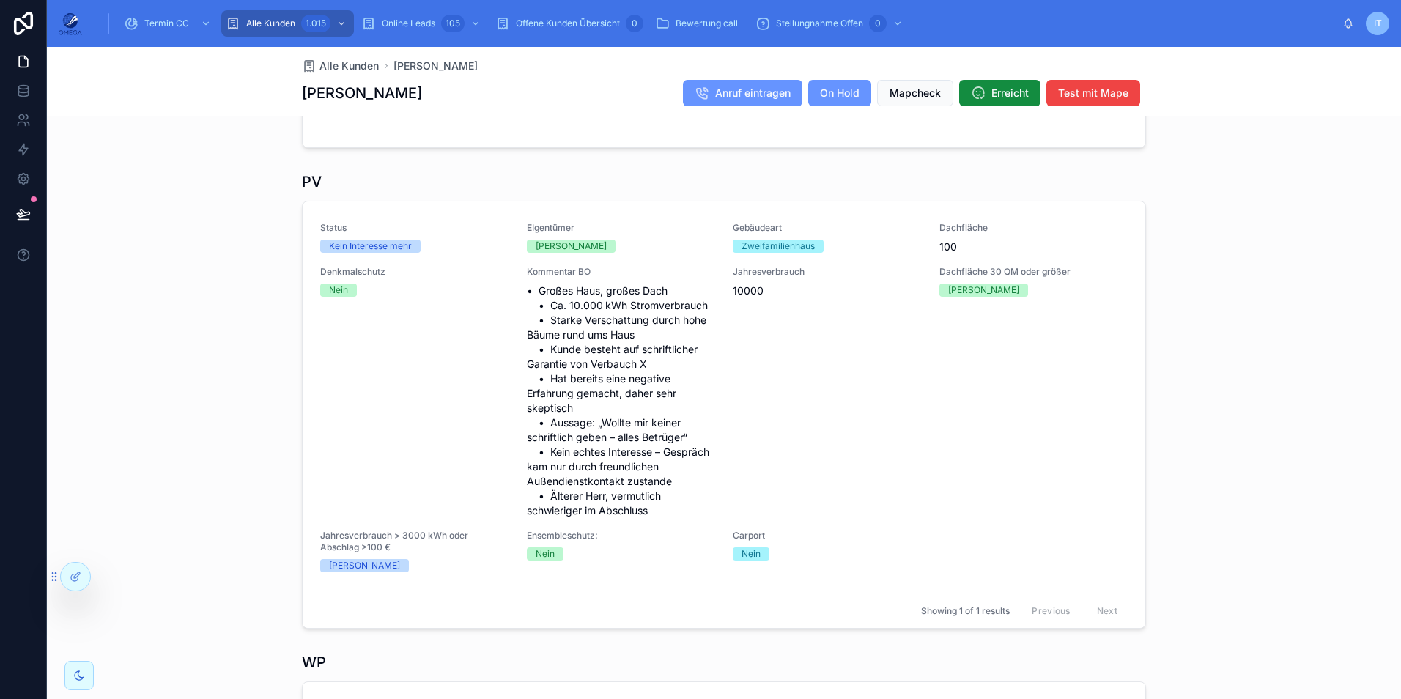
click at [177, 125] on div "Kommentare Kommentar Hier werden die Kommentare angezeigt" at bounding box center [724, 88] width 1354 height 131
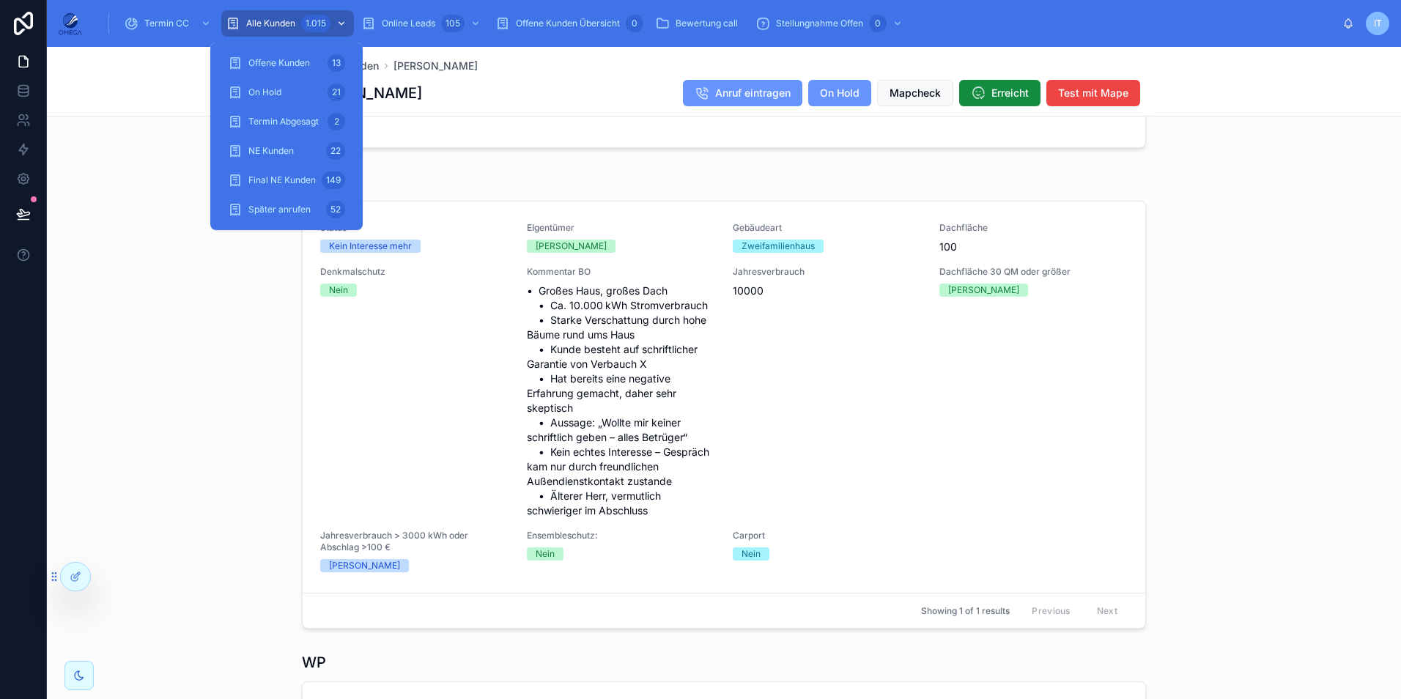
click at [289, 24] on span "Alle Kunden" at bounding box center [270, 24] width 49 height 12
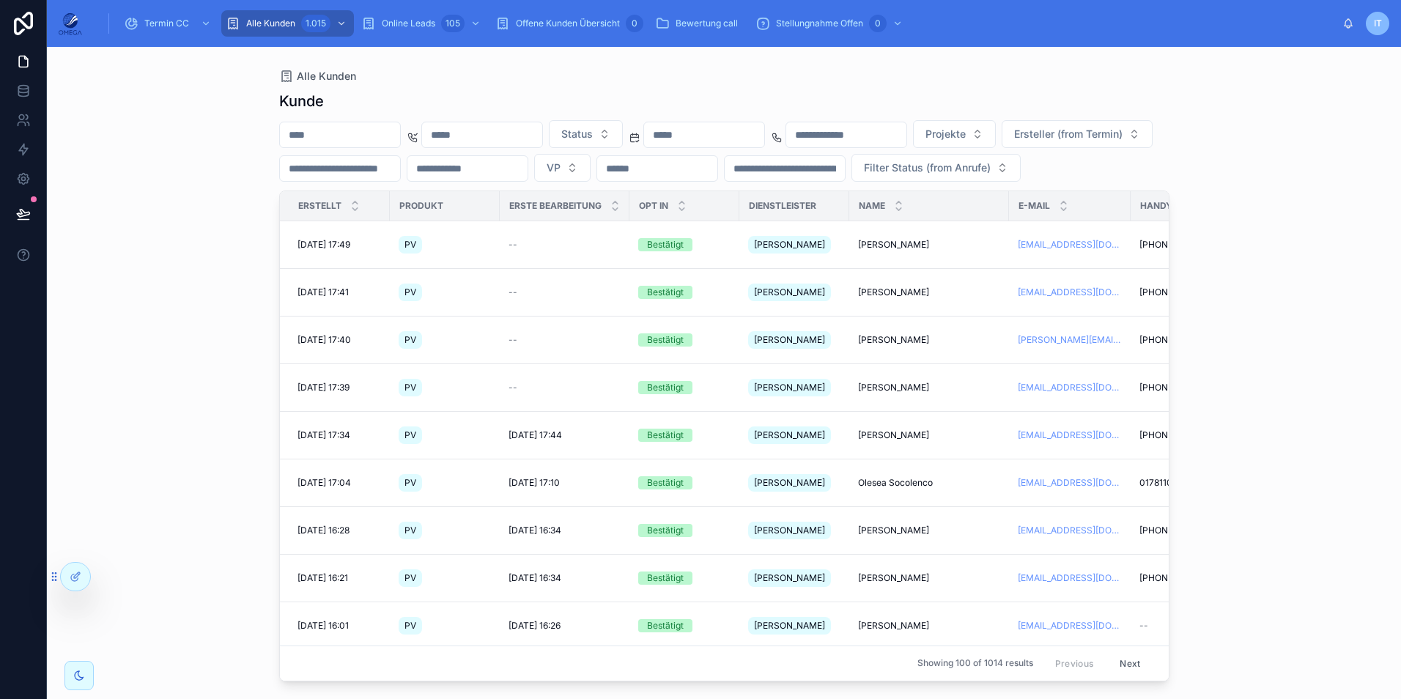
click at [593, 127] on span "Status" at bounding box center [577, 134] width 32 height 15
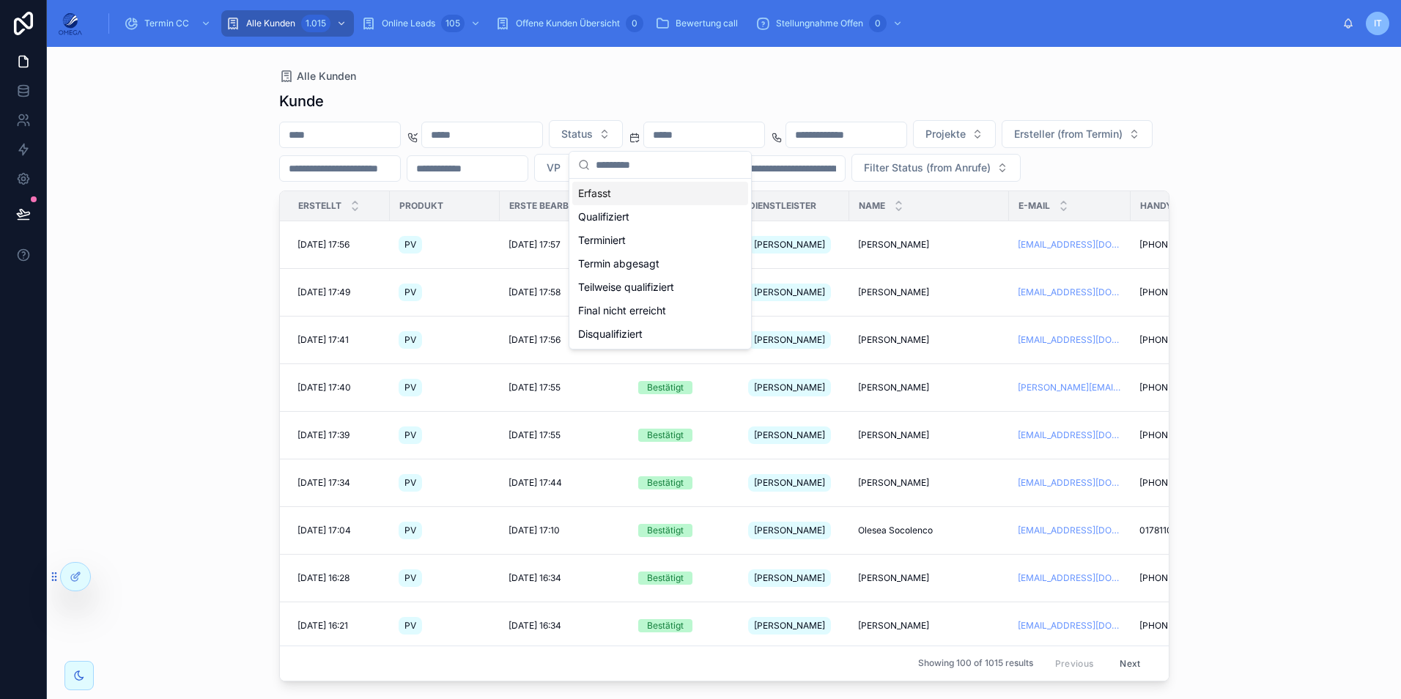
click at [691, 86] on div "Kunde Status Projekte Ersteller (from Termin) VP Filter Status (from Anrufe) Er…" at bounding box center [724, 381] width 890 height 599
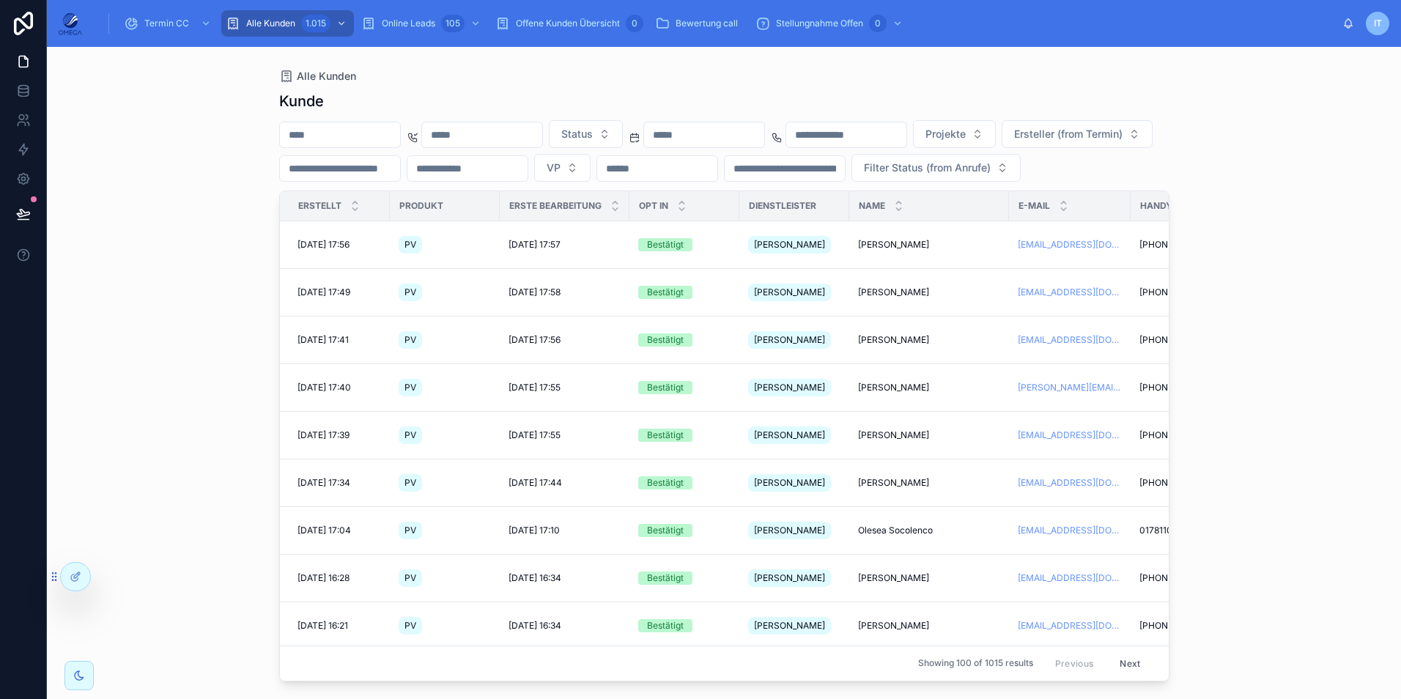
click at [744, 126] on input "text" at bounding box center [704, 135] width 120 height 21
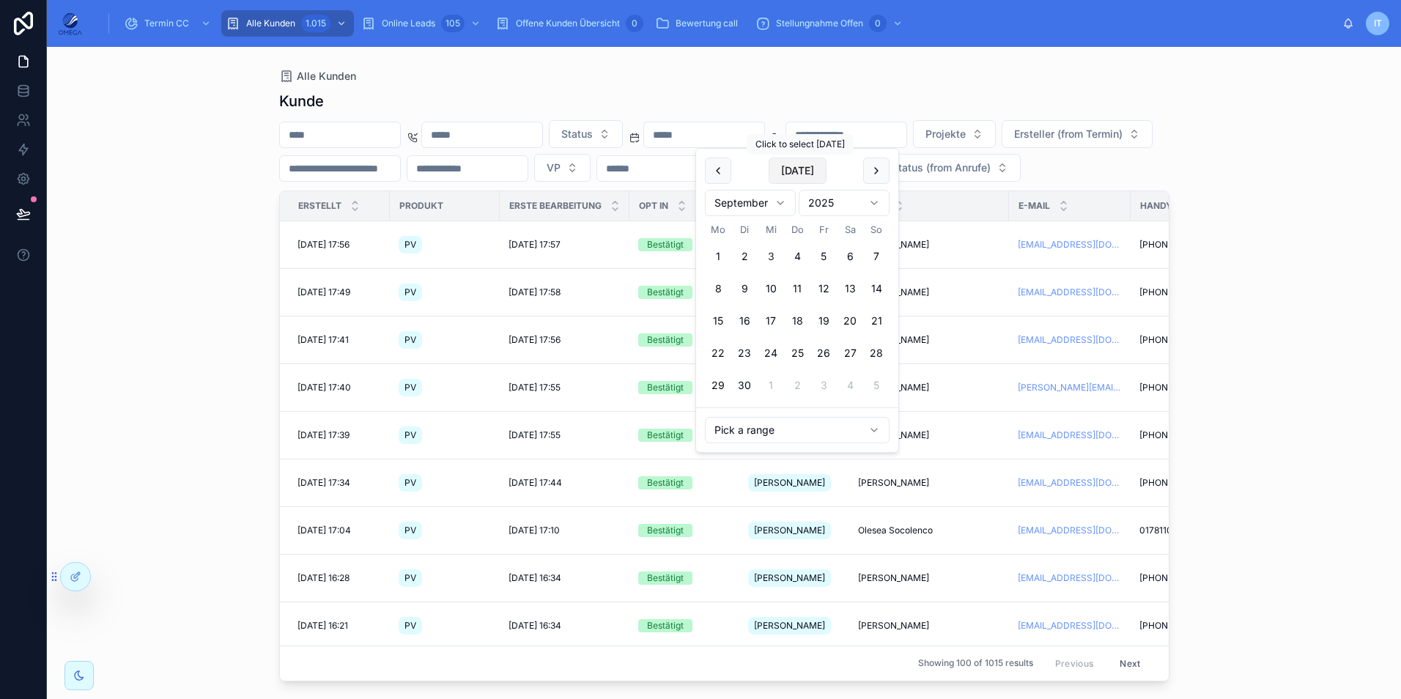
click at [799, 175] on button "[DATE]" at bounding box center [798, 171] width 58 height 26
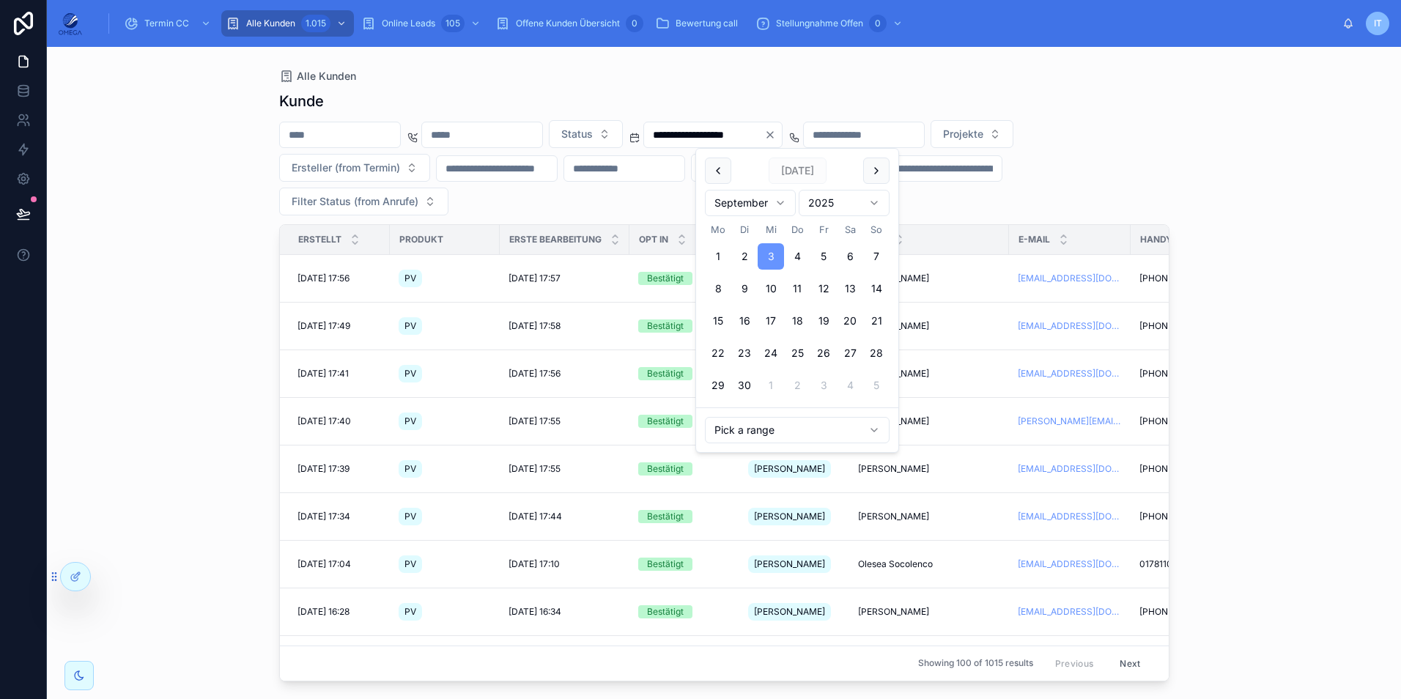
type input "**********"
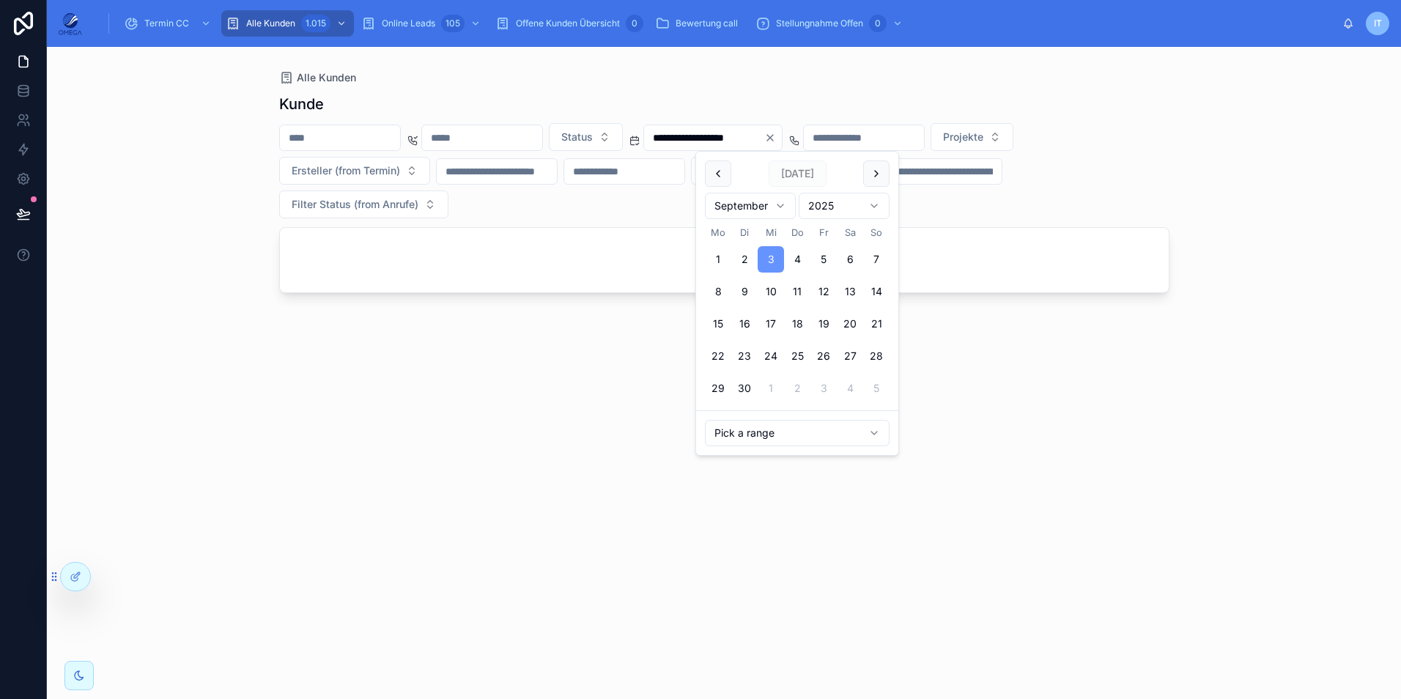
click at [1331, 258] on div "**********" at bounding box center [724, 373] width 1354 height 652
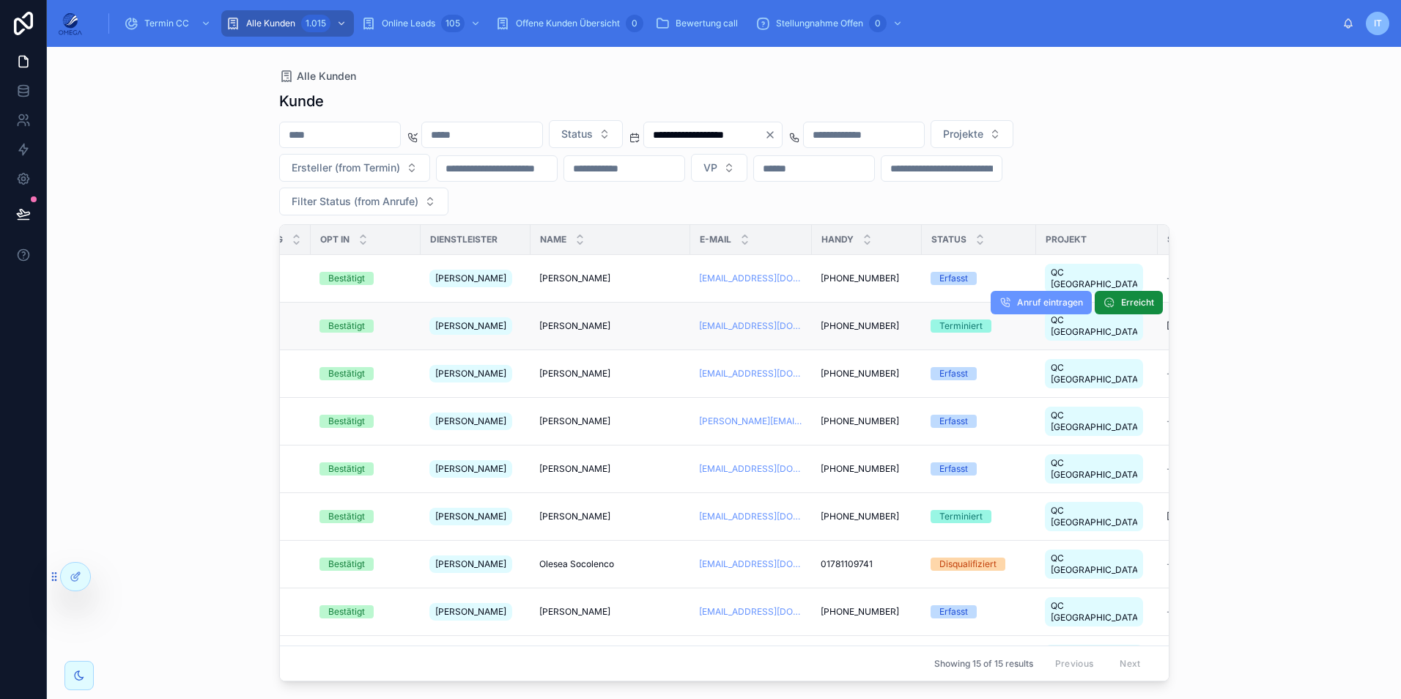
scroll to position [0, 319]
click at [623, 140] on button "Status" at bounding box center [586, 134] width 74 height 28
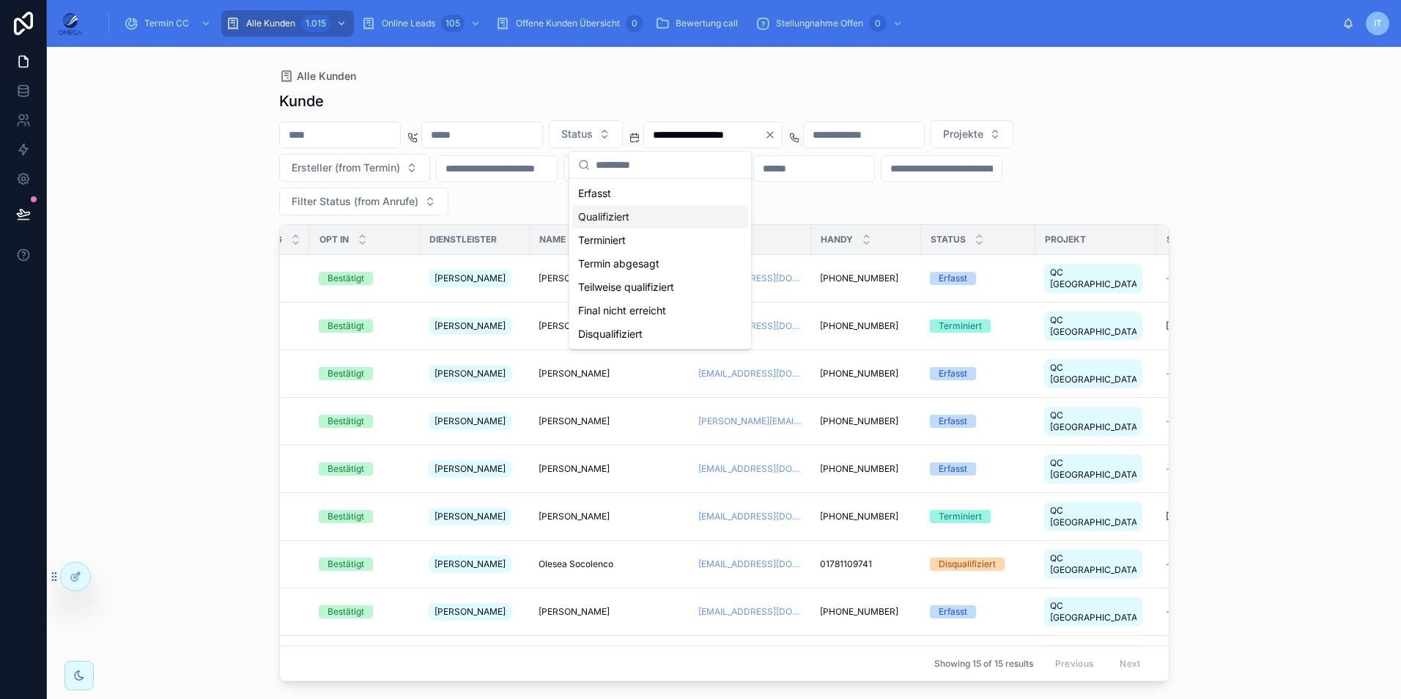
click at [877, 193] on div "**********" at bounding box center [724, 167] width 890 height 95
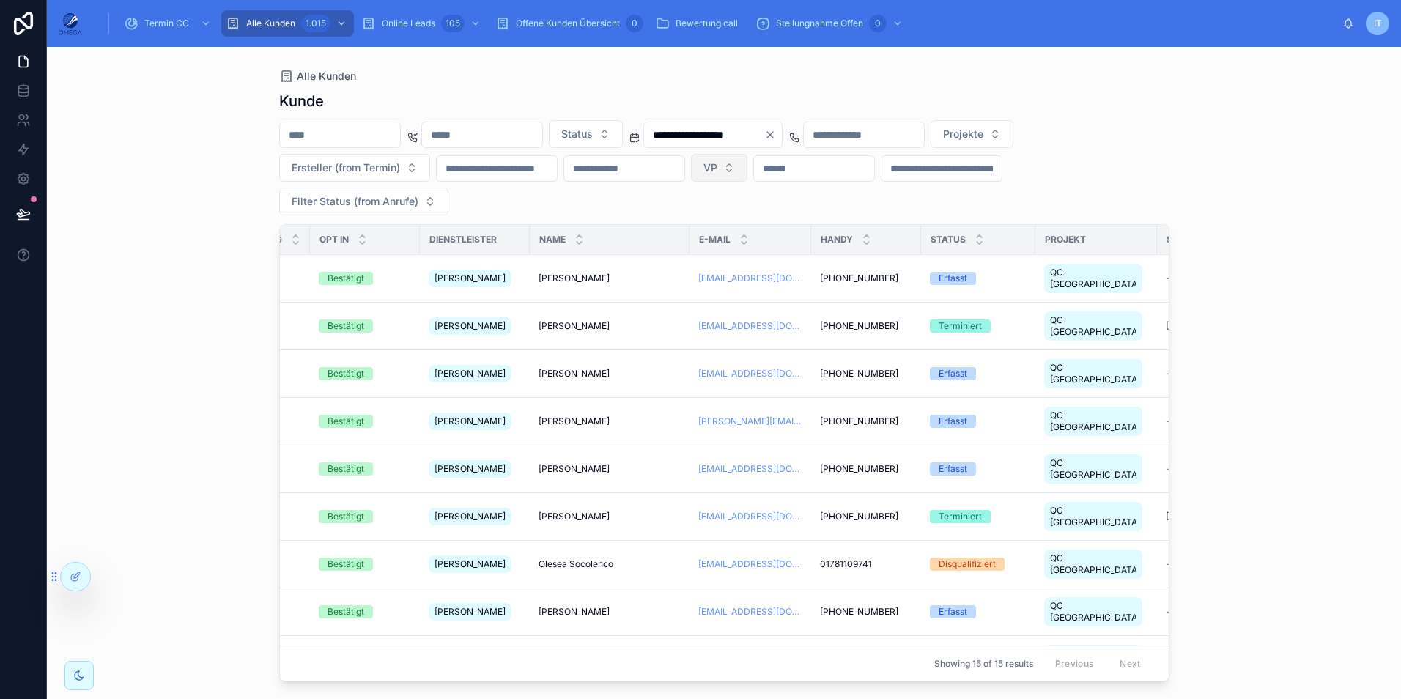
click at [747, 171] on button "VP" at bounding box center [719, 168] width 56 height 28
type input "*"
type input "***"
click at [939, 202] on div "**********" at bounding box center [724, 167] width 890 height 95
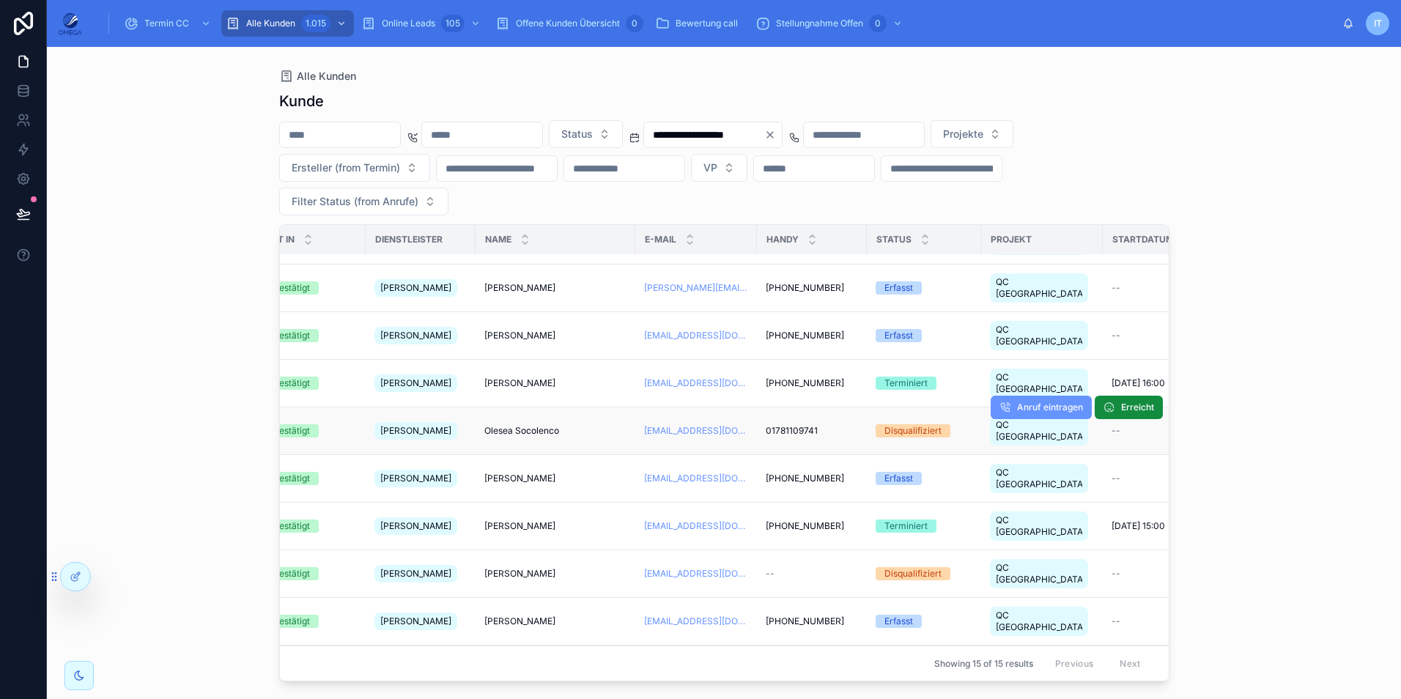
scroll to position [130, 374]
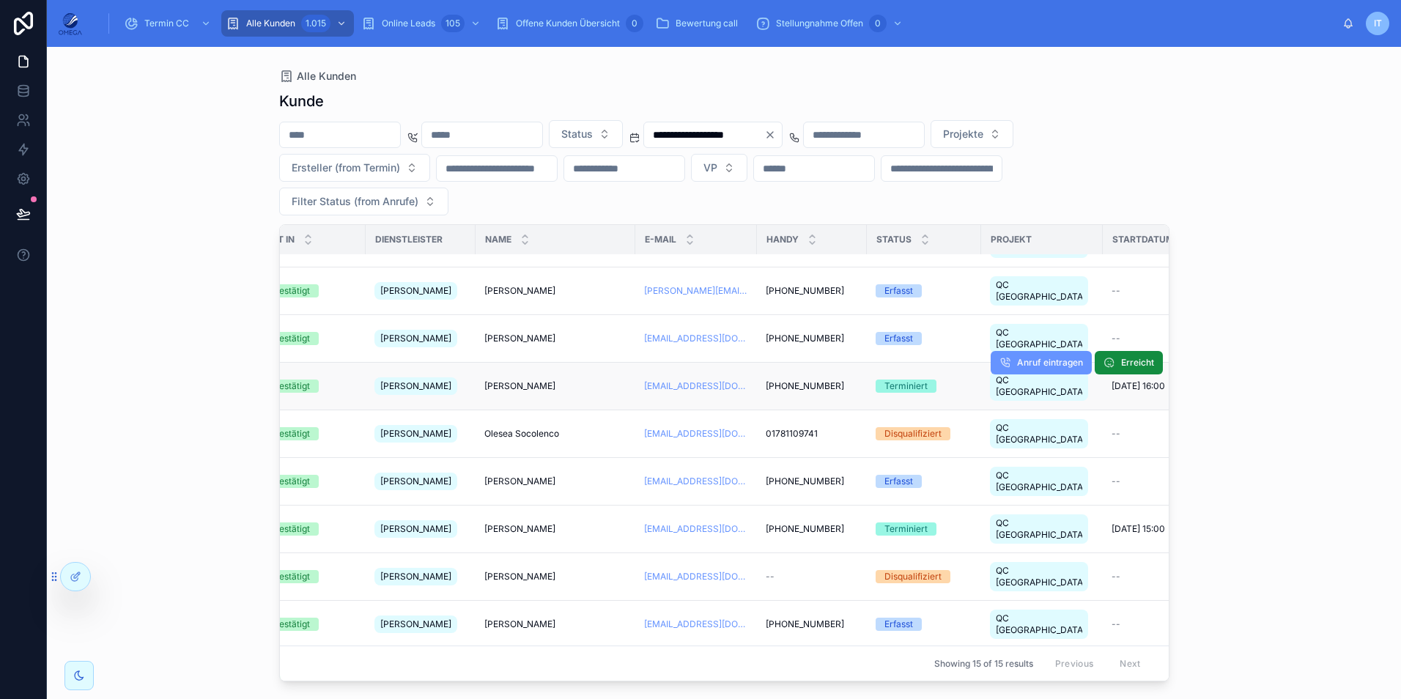
click at [947, 379] on div "Terminiert" at bounding box center [923, 385] width 97 height 13
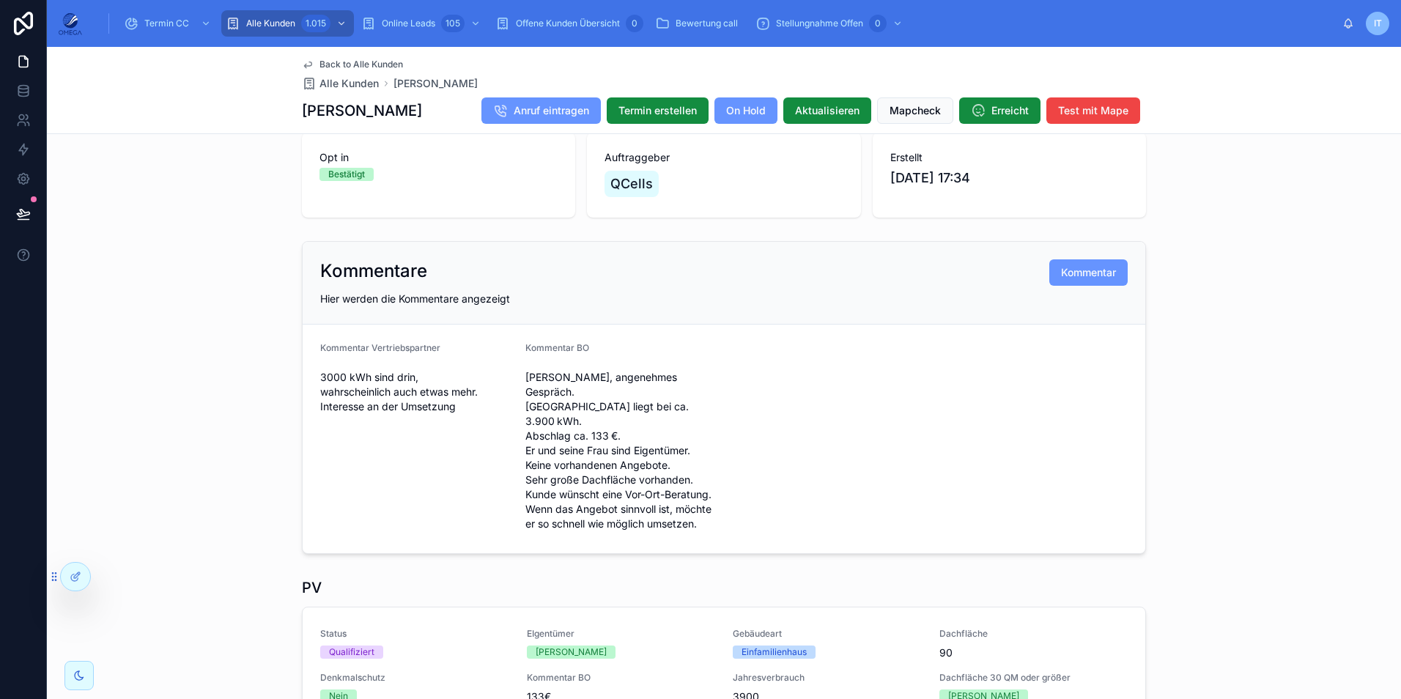
scroll to position [123, 0]
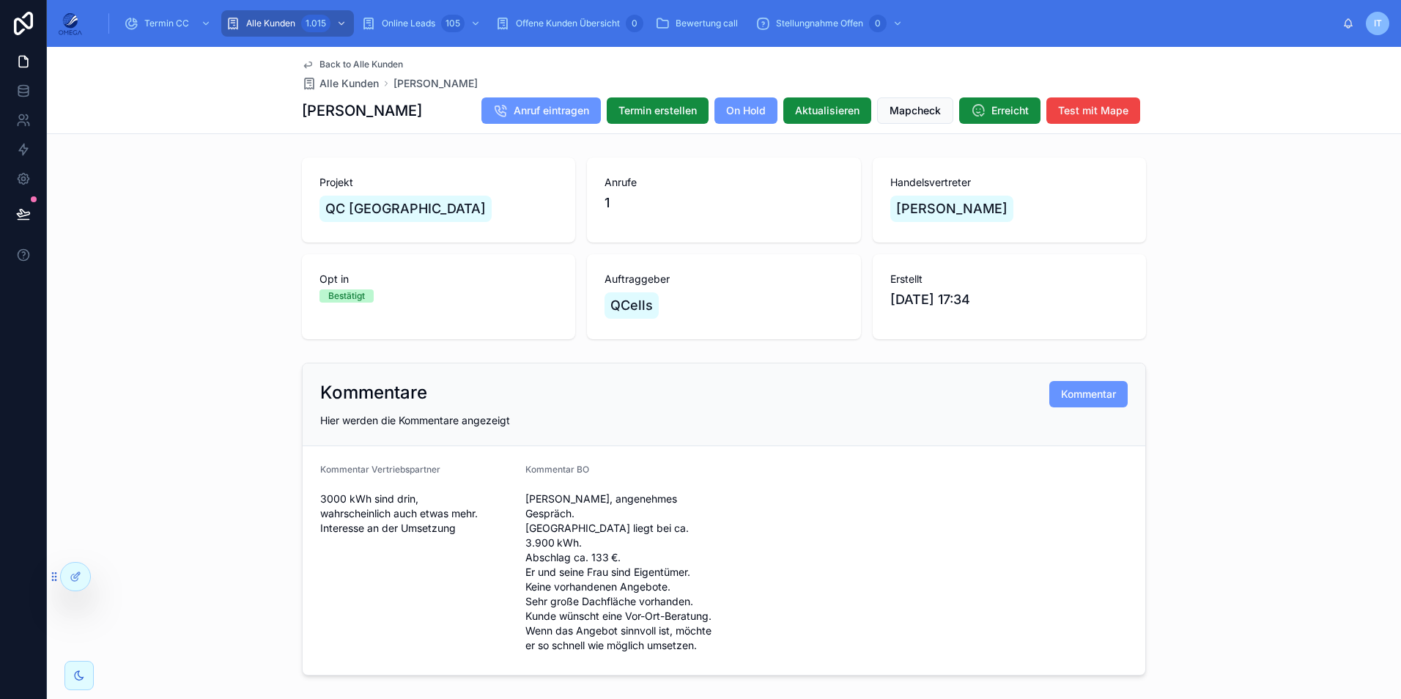
click at [366, 62] on span "Back to Alle Kunden" at bounding box center [361, 65] width 84 height 12
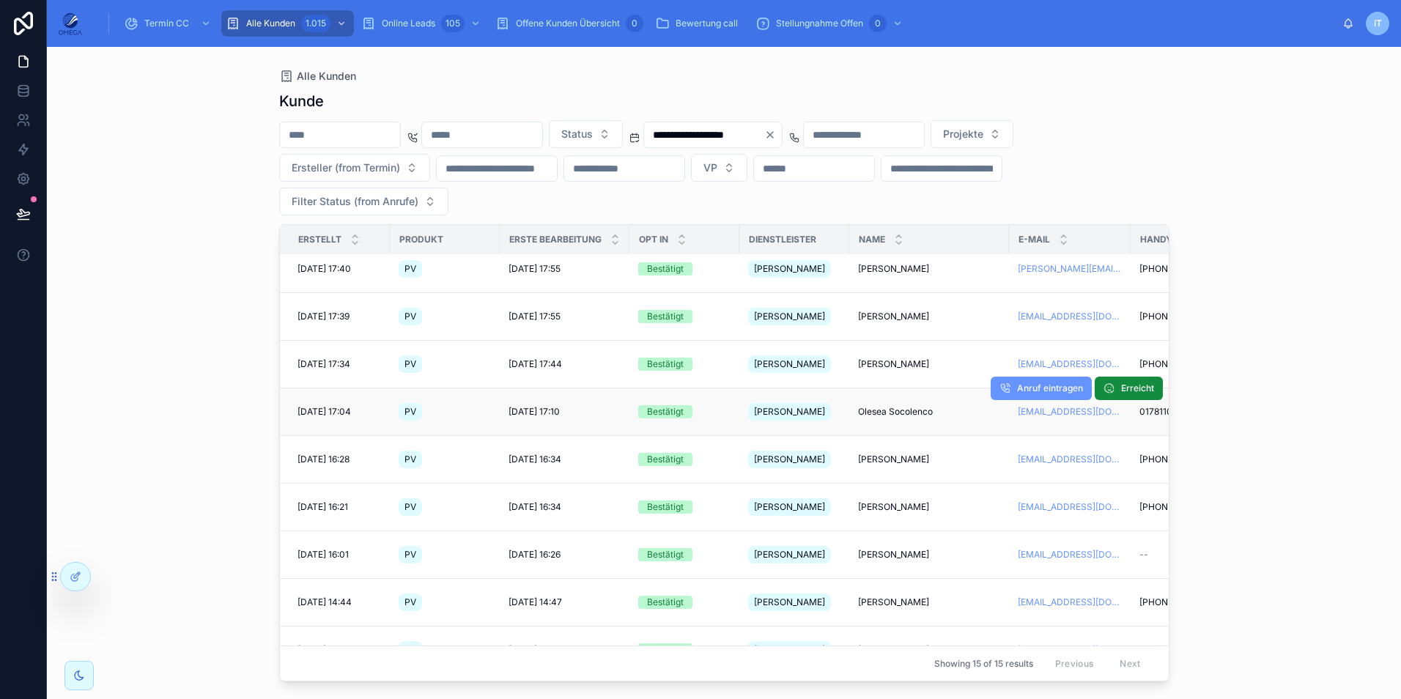
scroll to position [164, 0]
